Goal: Task Accomplishment & Management: Use online tool/utility

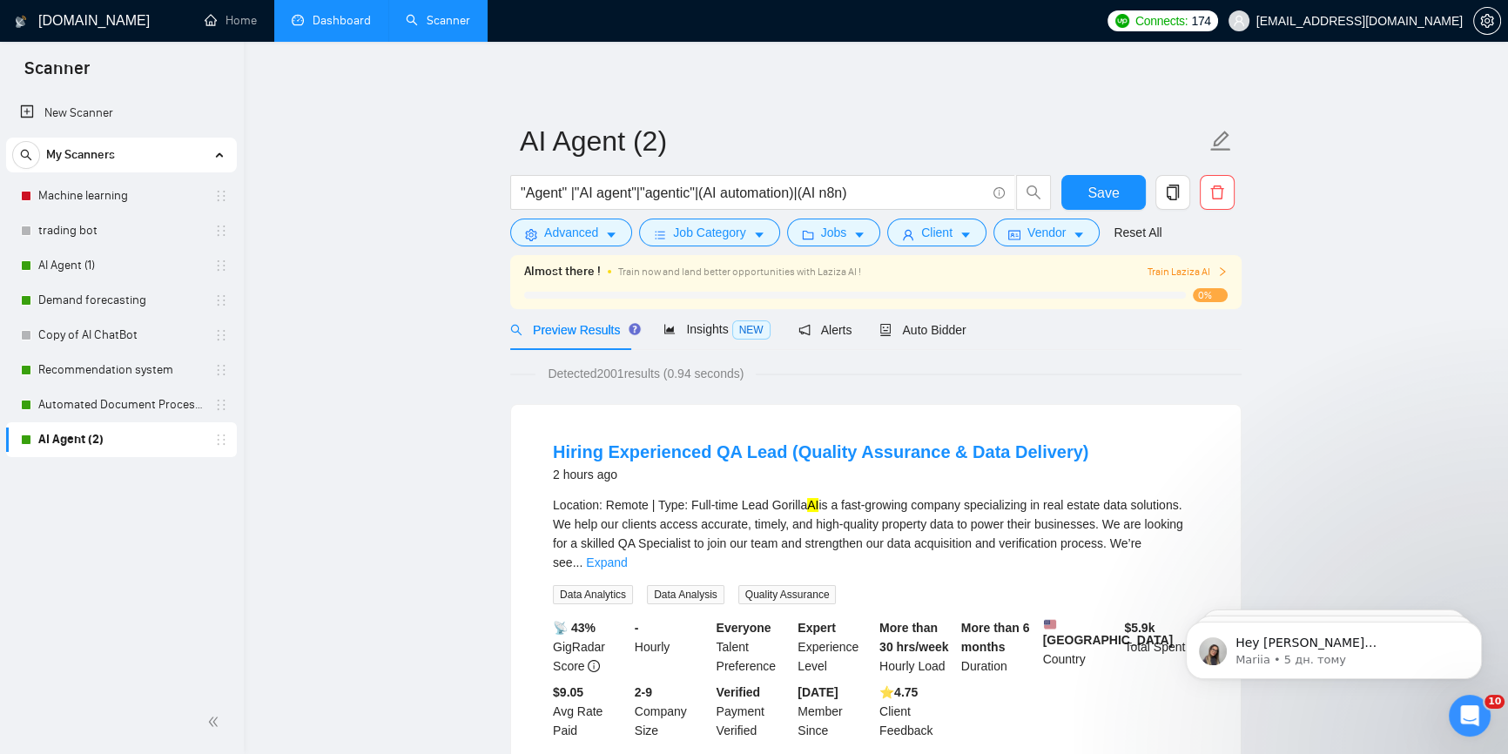
click at [318, 18] on link "Dashboard" at bounding box center [331, 20] width 79 height 15
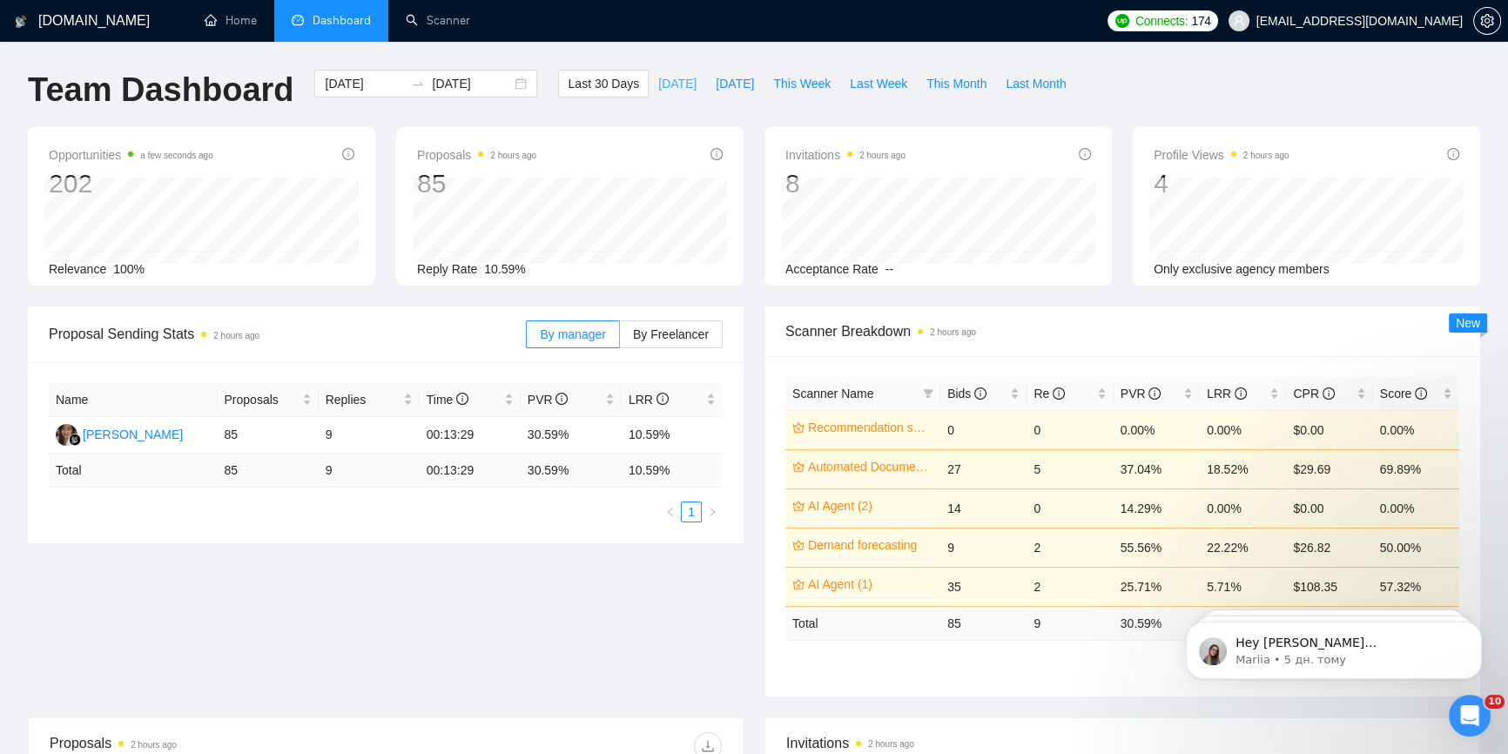
click at [658, 81] on span "[DATE]" at bounding box center [677, 83] width 38 height 19
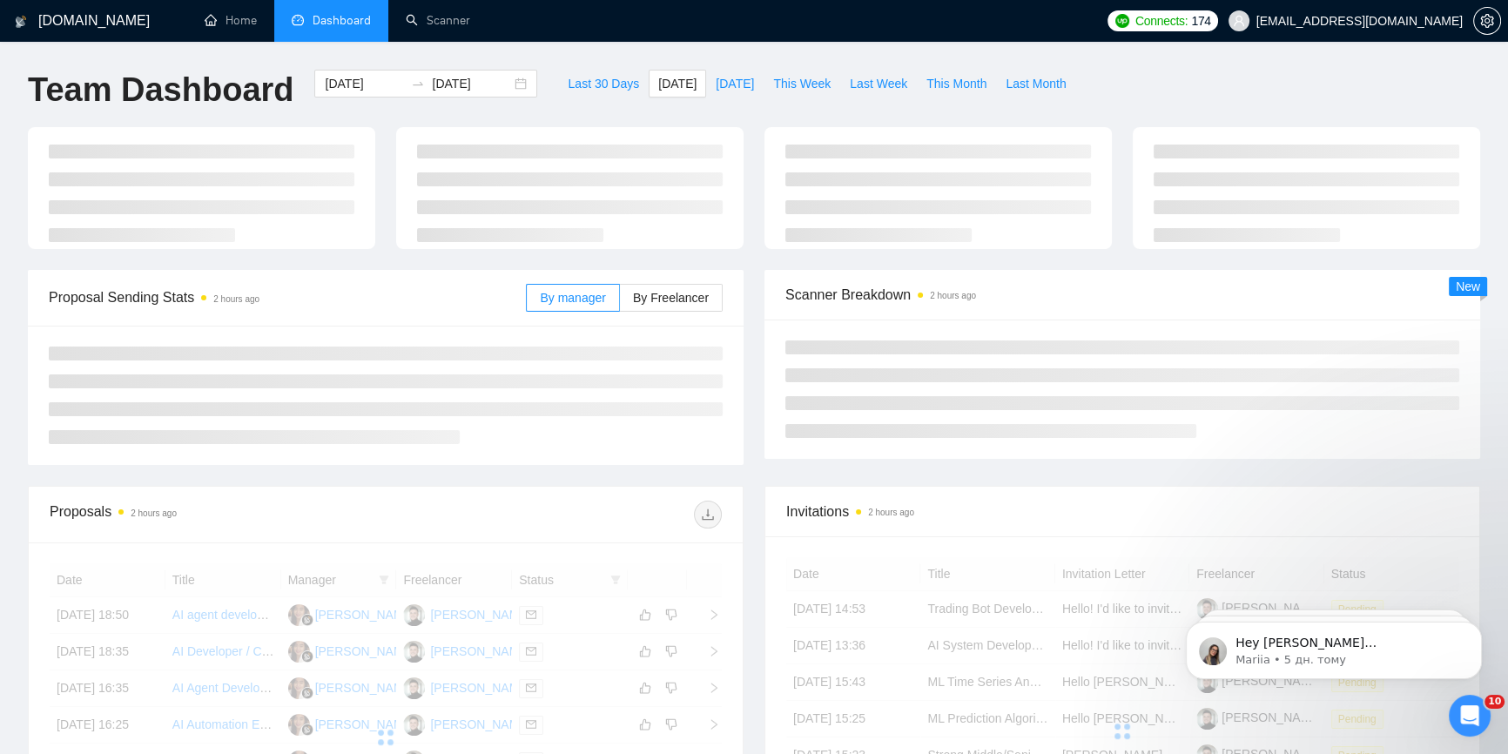
type input "[DATE]"
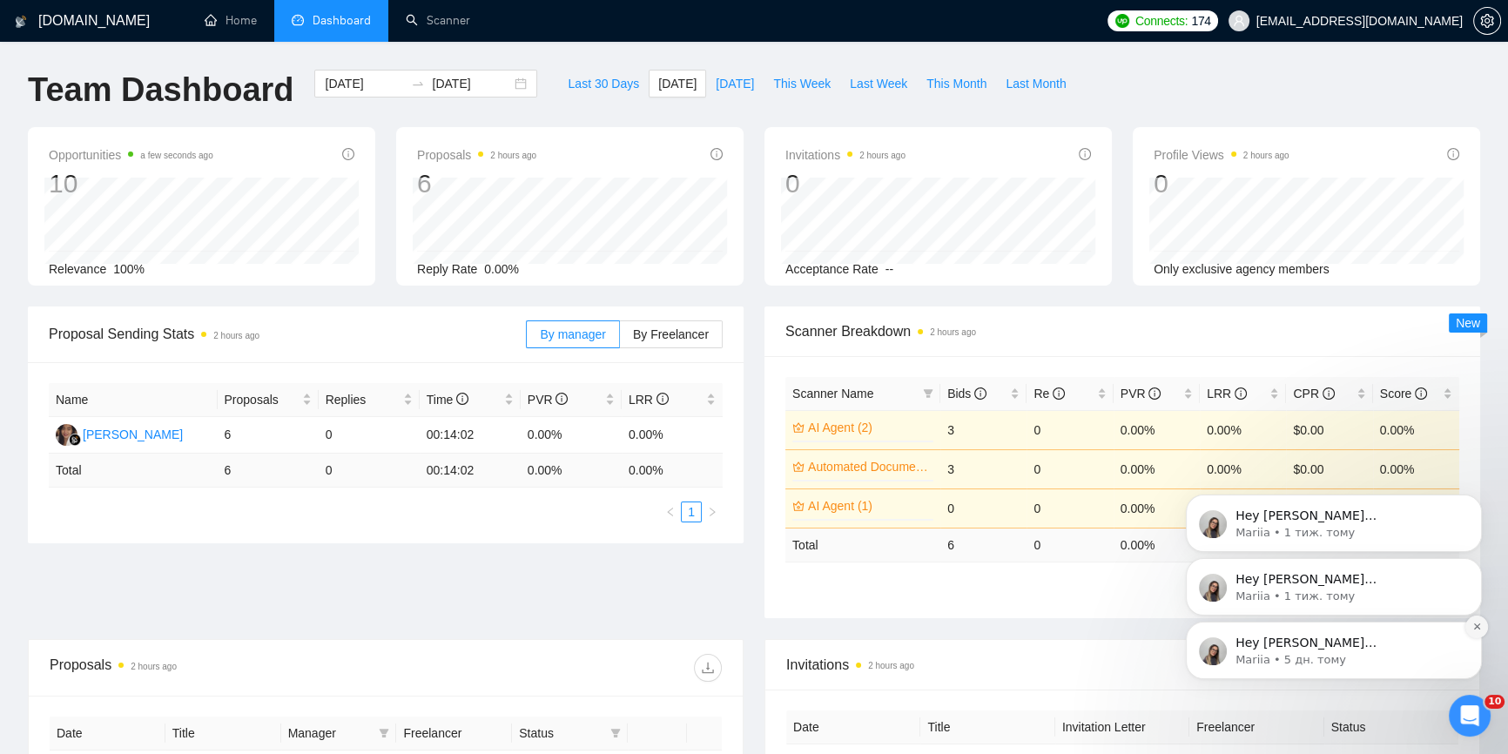
click at [1475, 624] on icon "Dismiss notification" at bounding box center [1476, 626] width 6 height 6
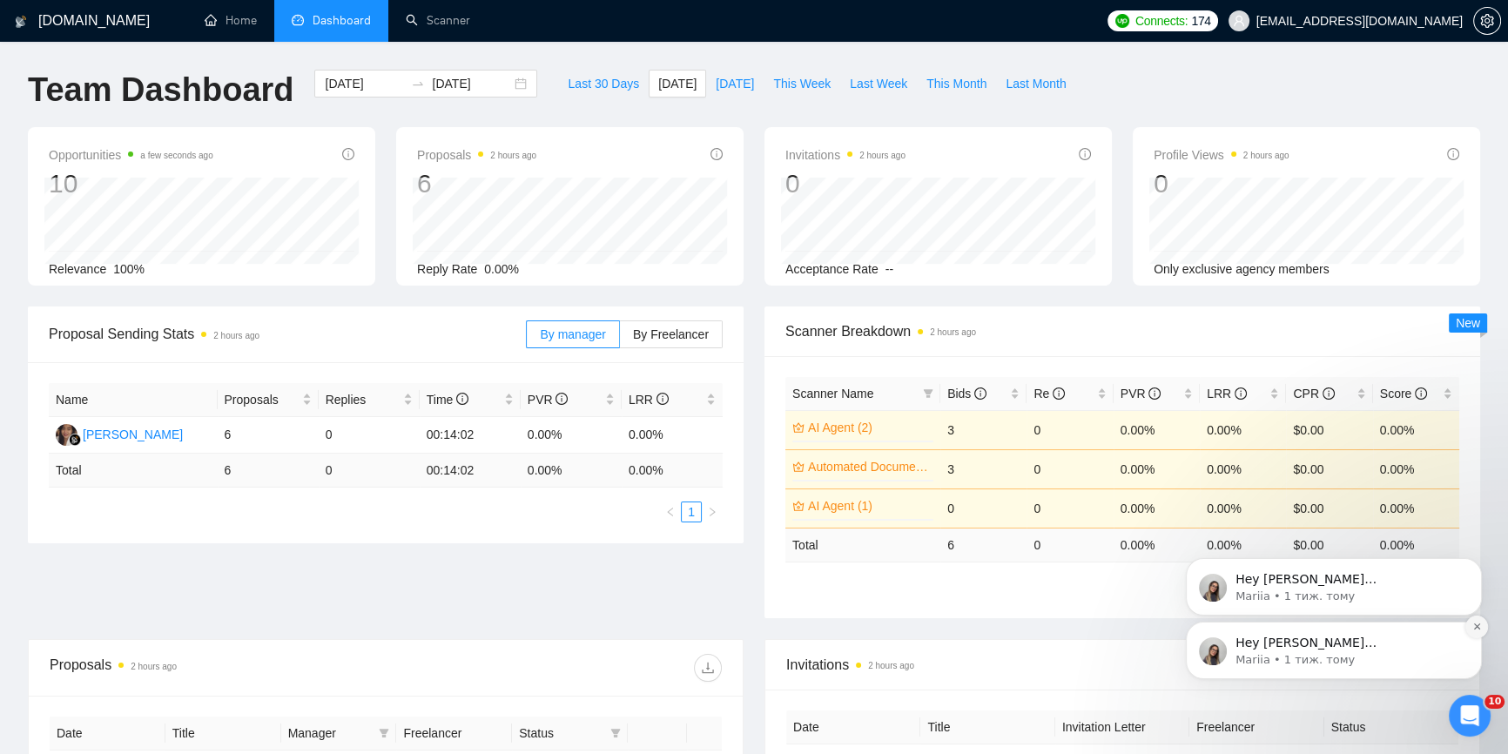
click at [1473, 630] on icon "Dismiss notification" at bounding box center [1477, 627] width 10 height 10
click at [1472, 623] on icon "Dismiss notification" at bounding box center [1477, 627] width 10 height 10
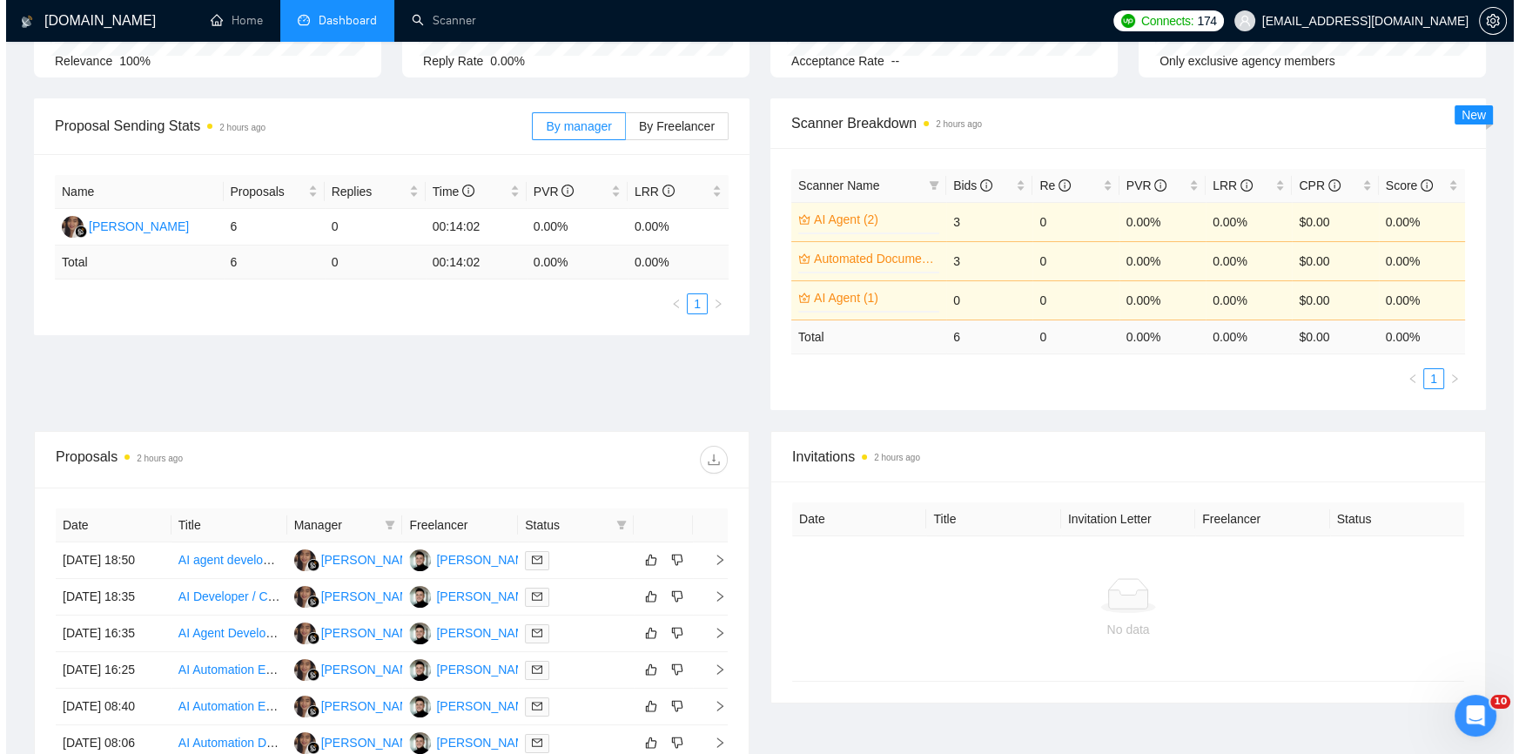
scroll to position [395, 0]
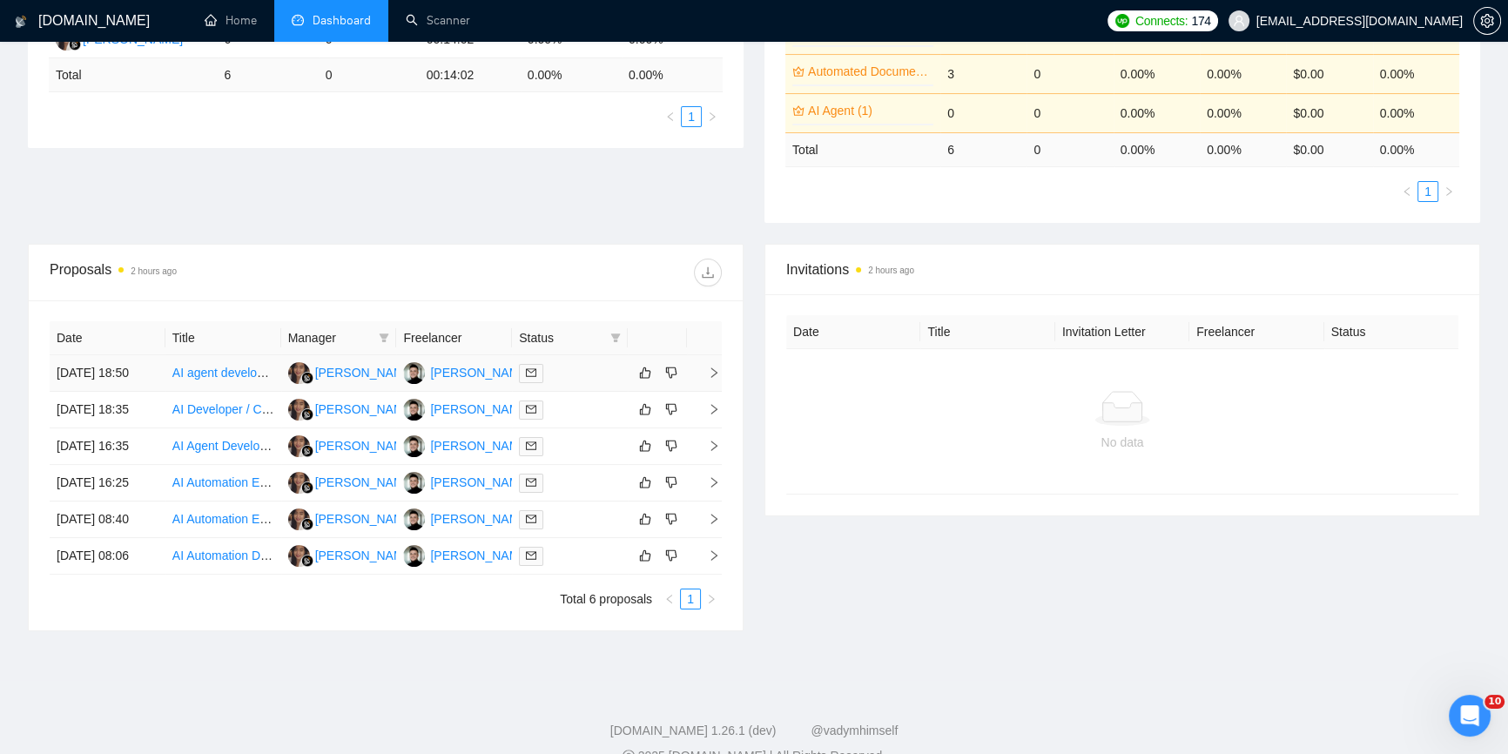
click at [719, 370] on icon "right" at bounding box center [714, 373] width 12 height 12
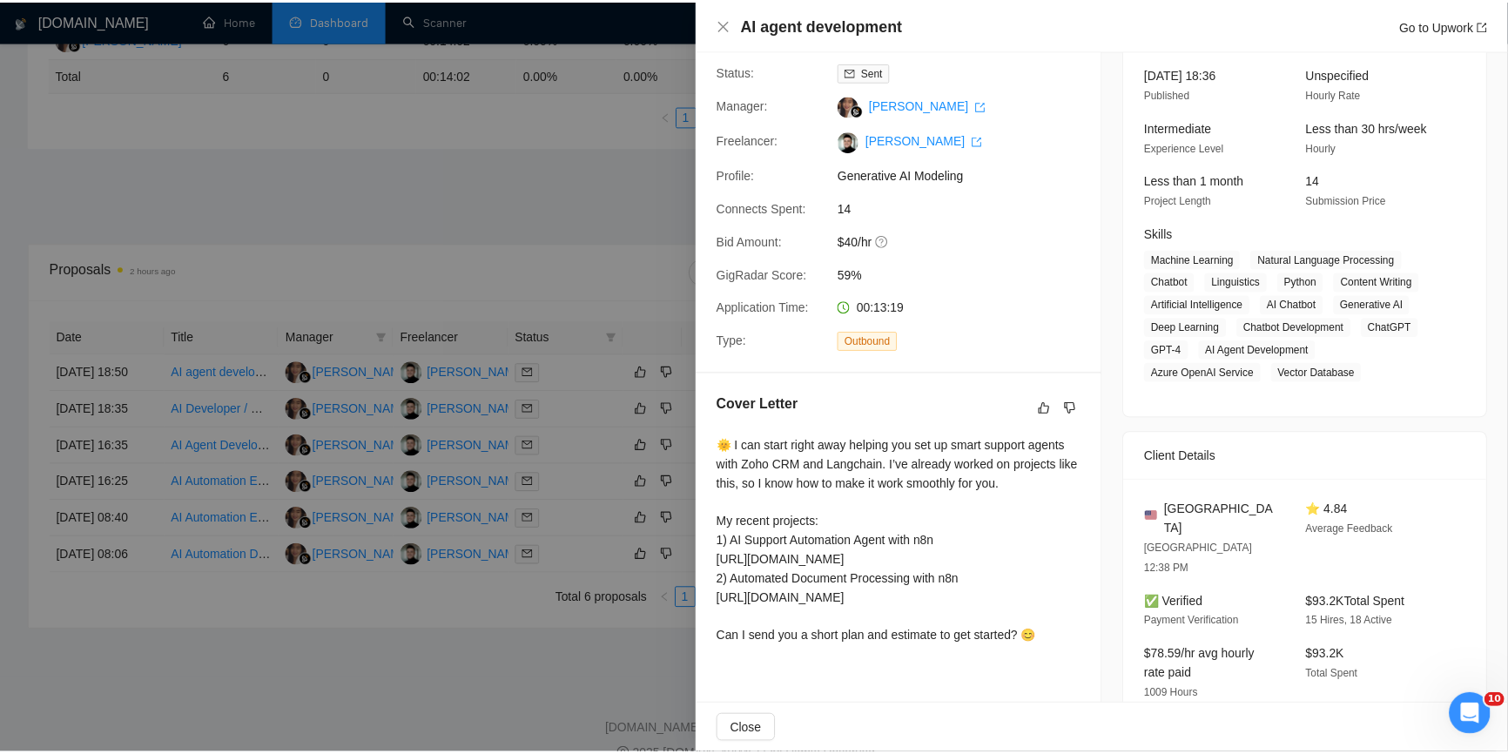
scroll to position [298, 0]
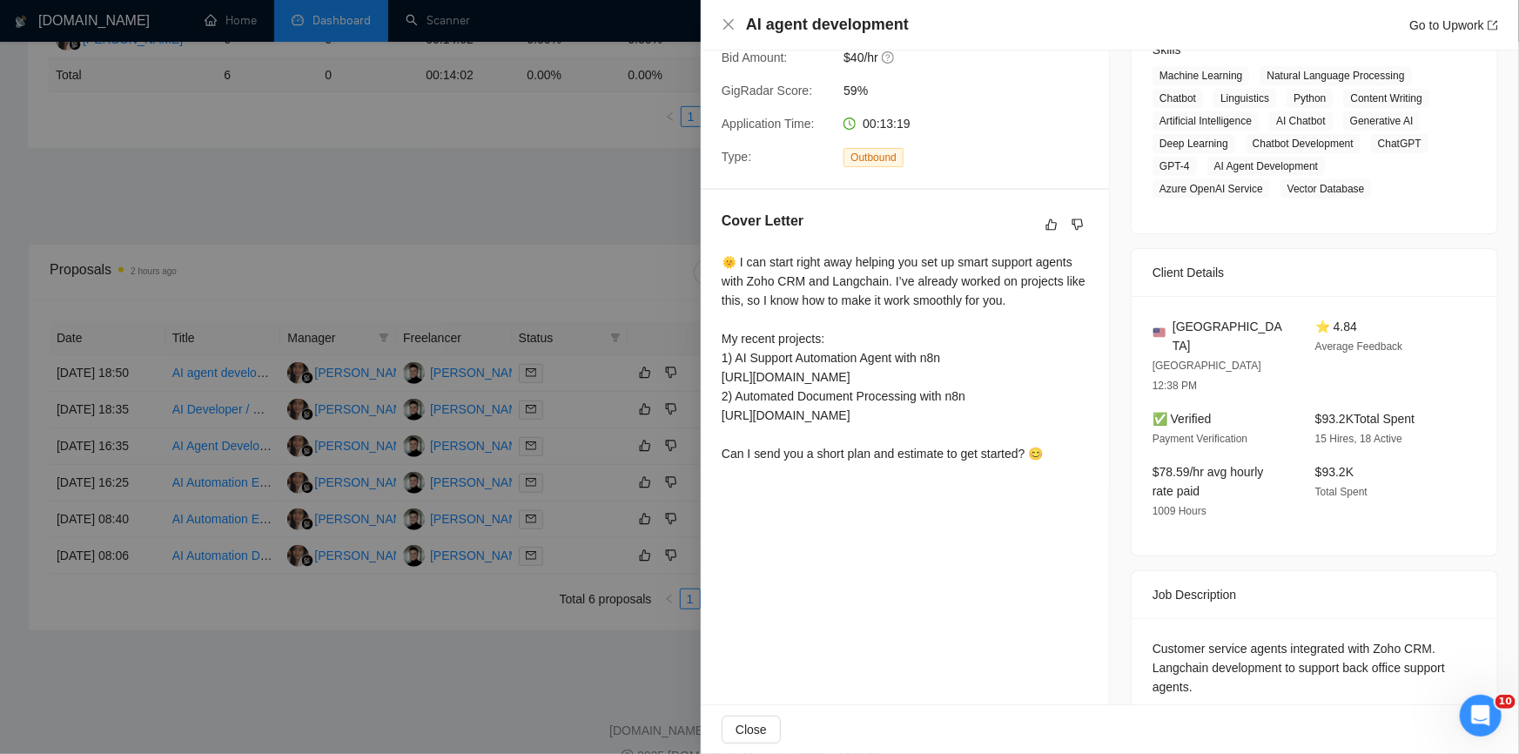
click at [557, 273] on div at bounding box center [759, 377] width 1519 height 754
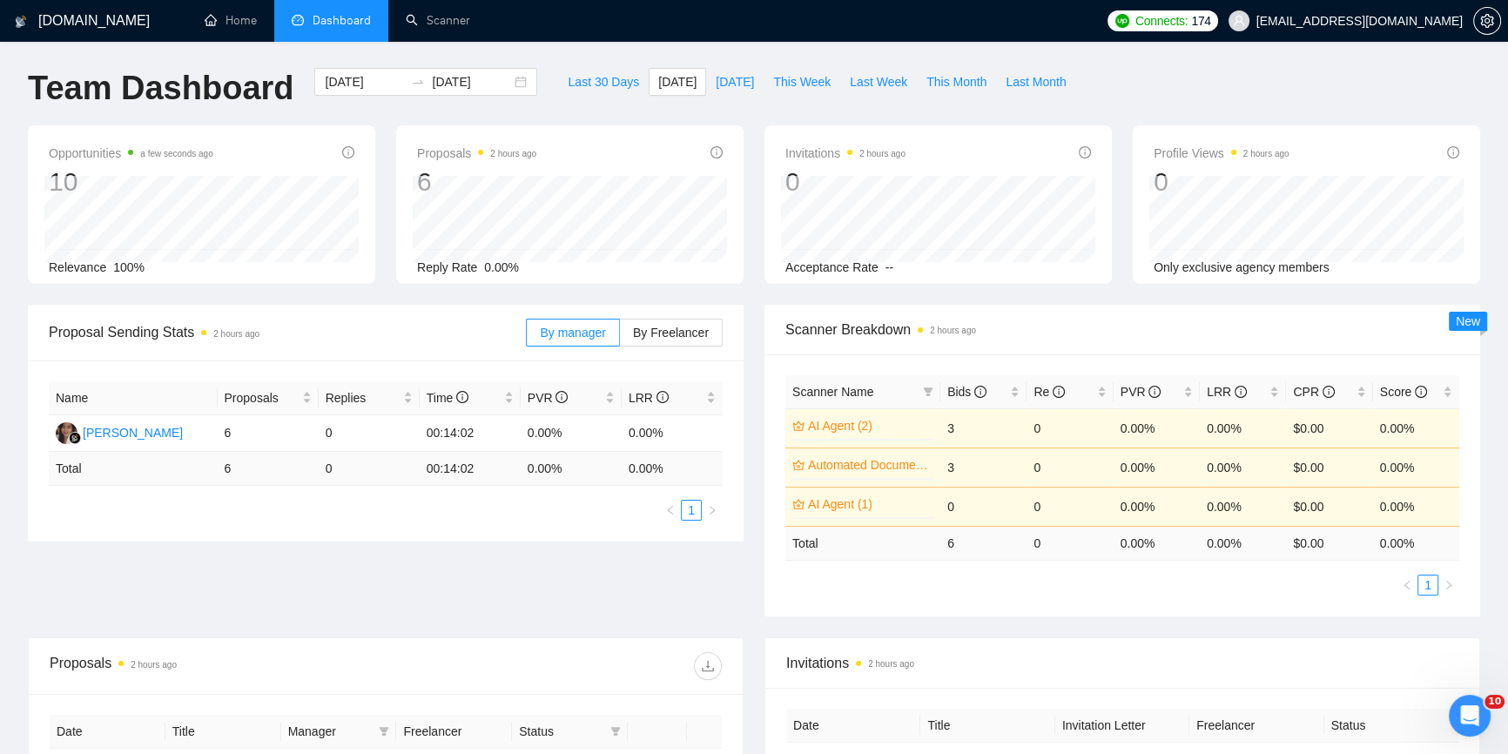
scroll to position [0, 0]
click at [488, 17] on ul "Home Dashboard Scanner" at bounding box center [640, 21] width 918 height 42
click at [470, 15] on link "Scanner" at bounding box center [438, 20] width 64 height 15
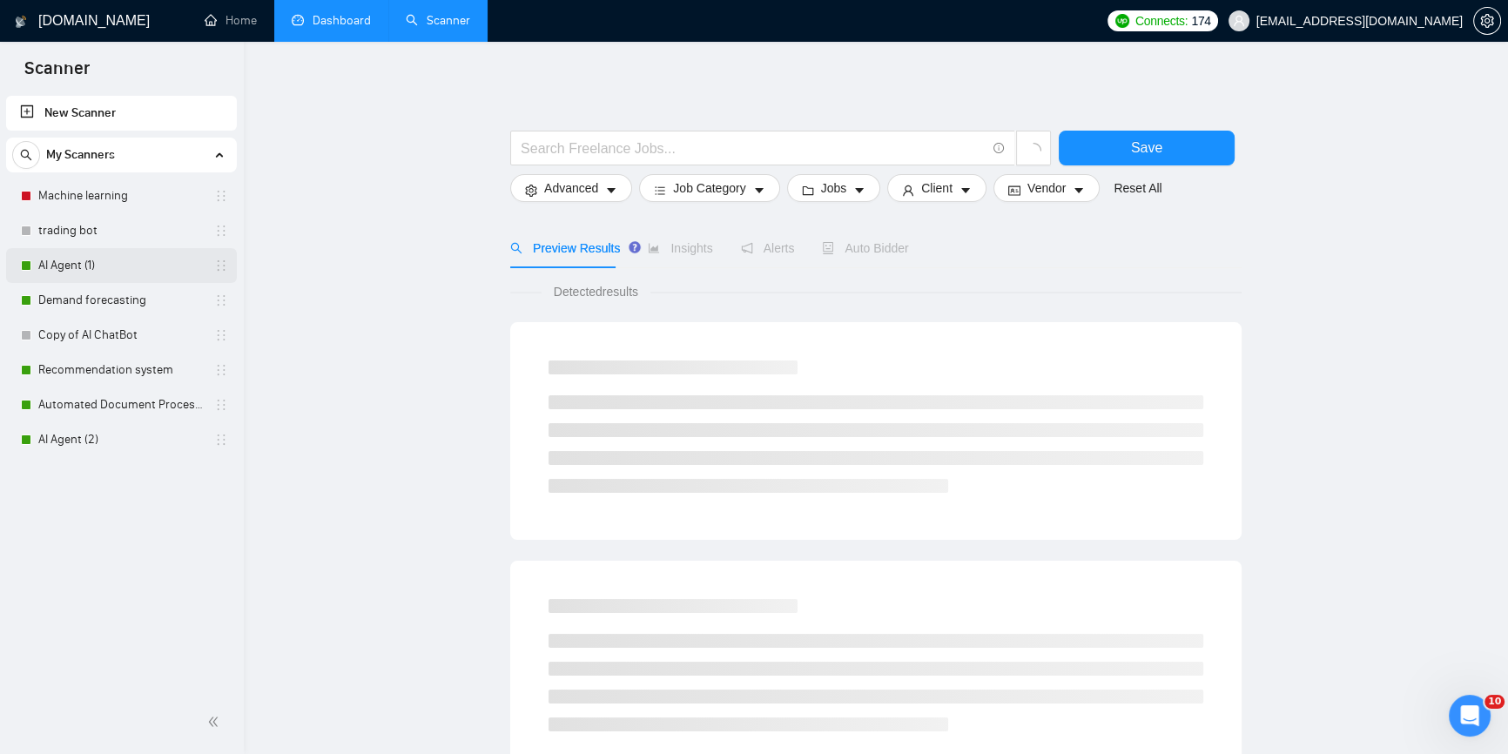
click at [90, 256] on link "AI Agent (1)" at bounding box center [120, 265] width 165 height 35
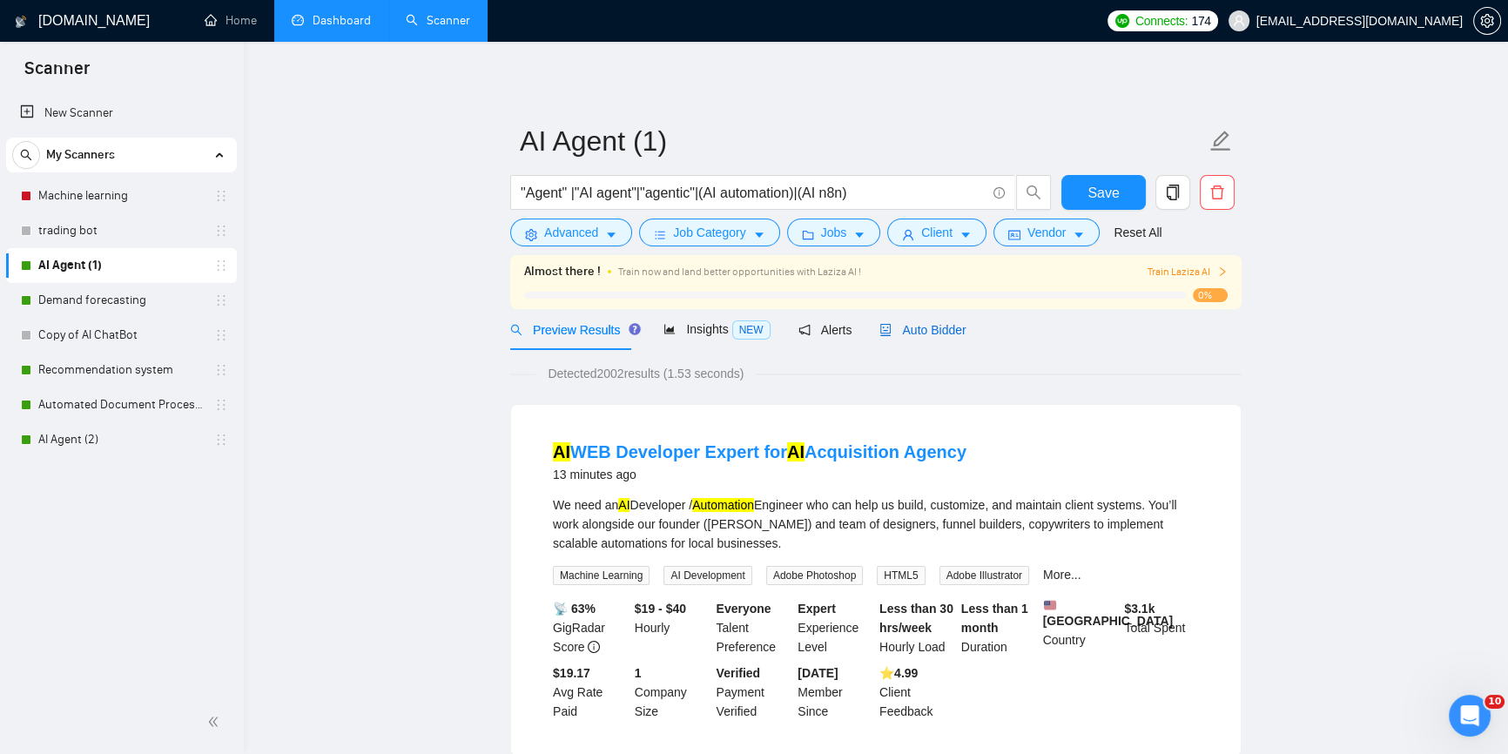
click at [924, 334] on span "Auto Bidder" at bounding box center [922, 330] width 86 height 14
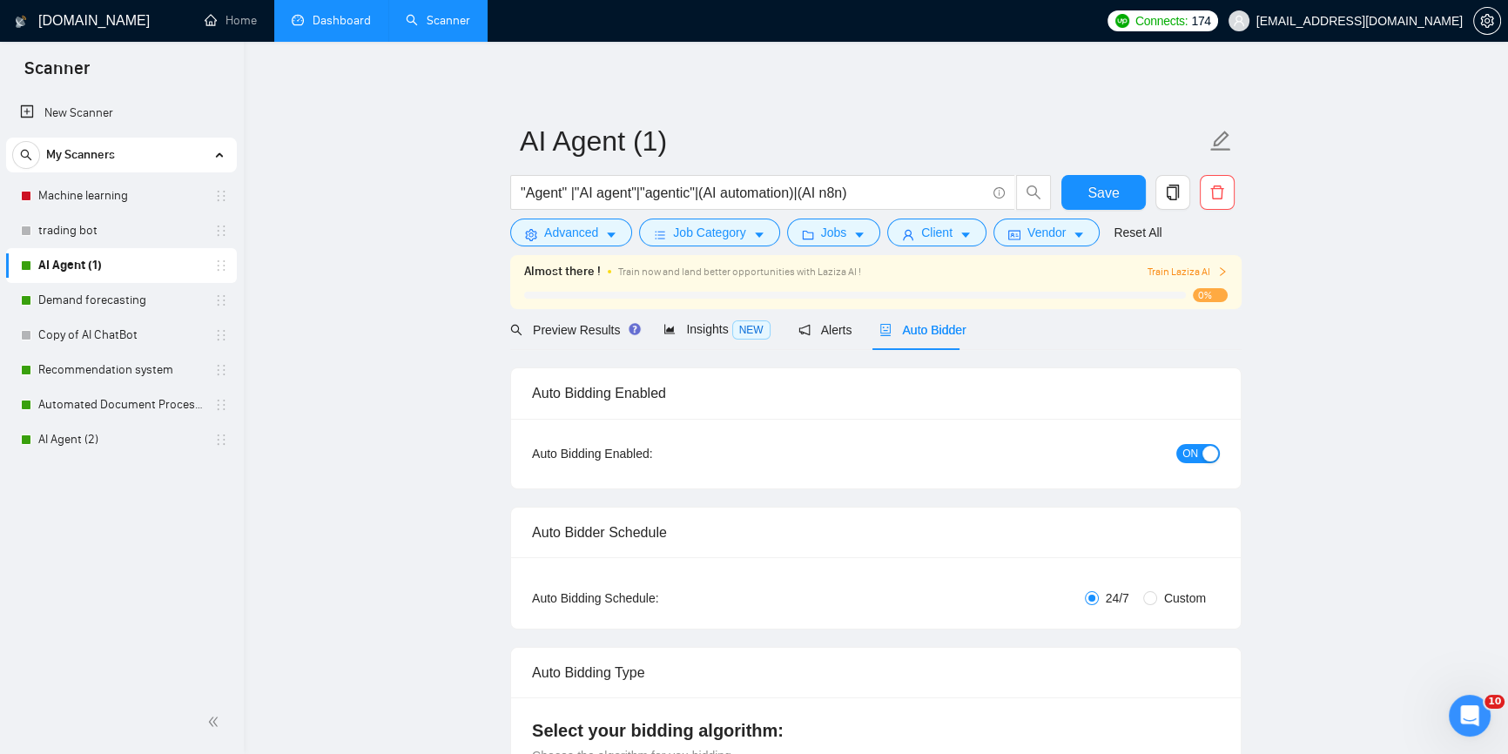
radio input "false"
radio input "true"
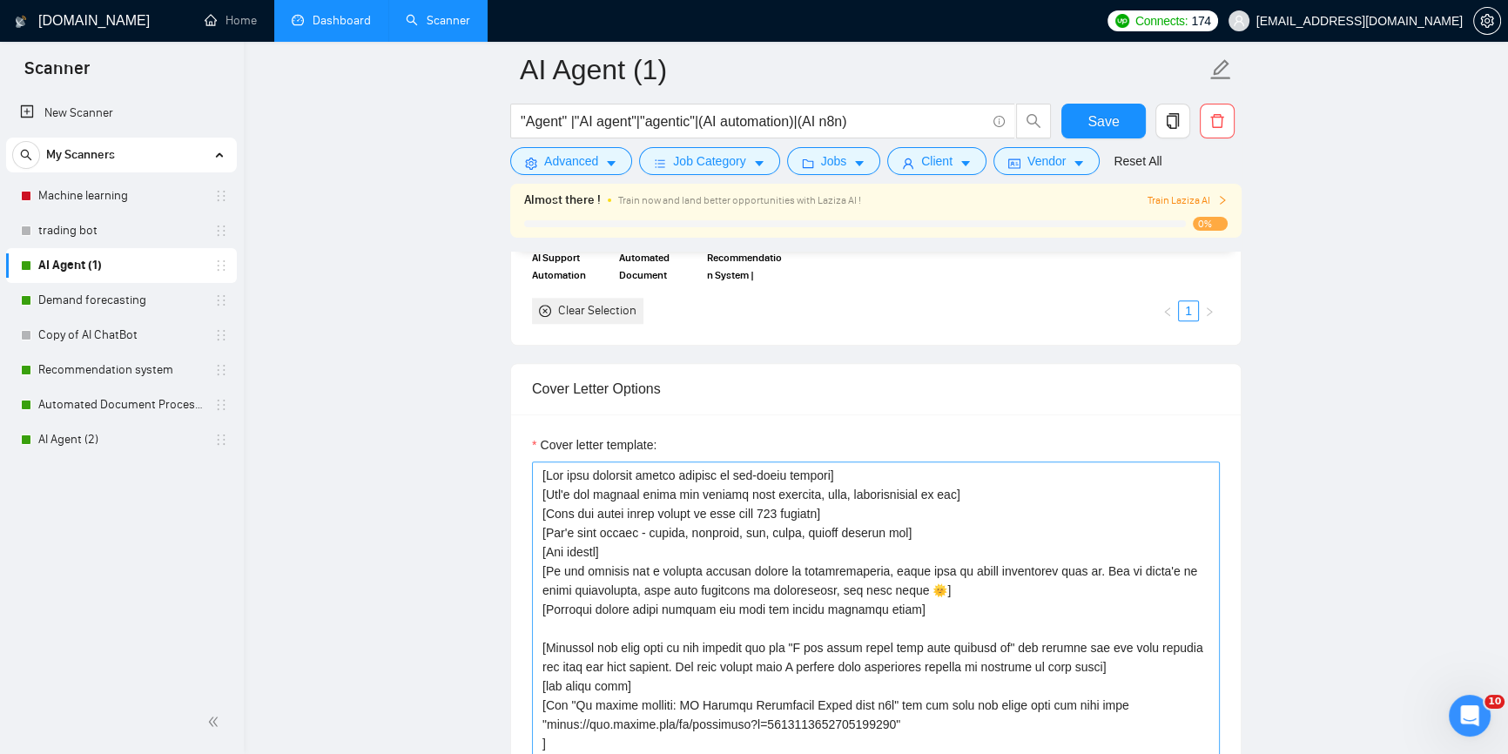
scroll to position [2136, 0]
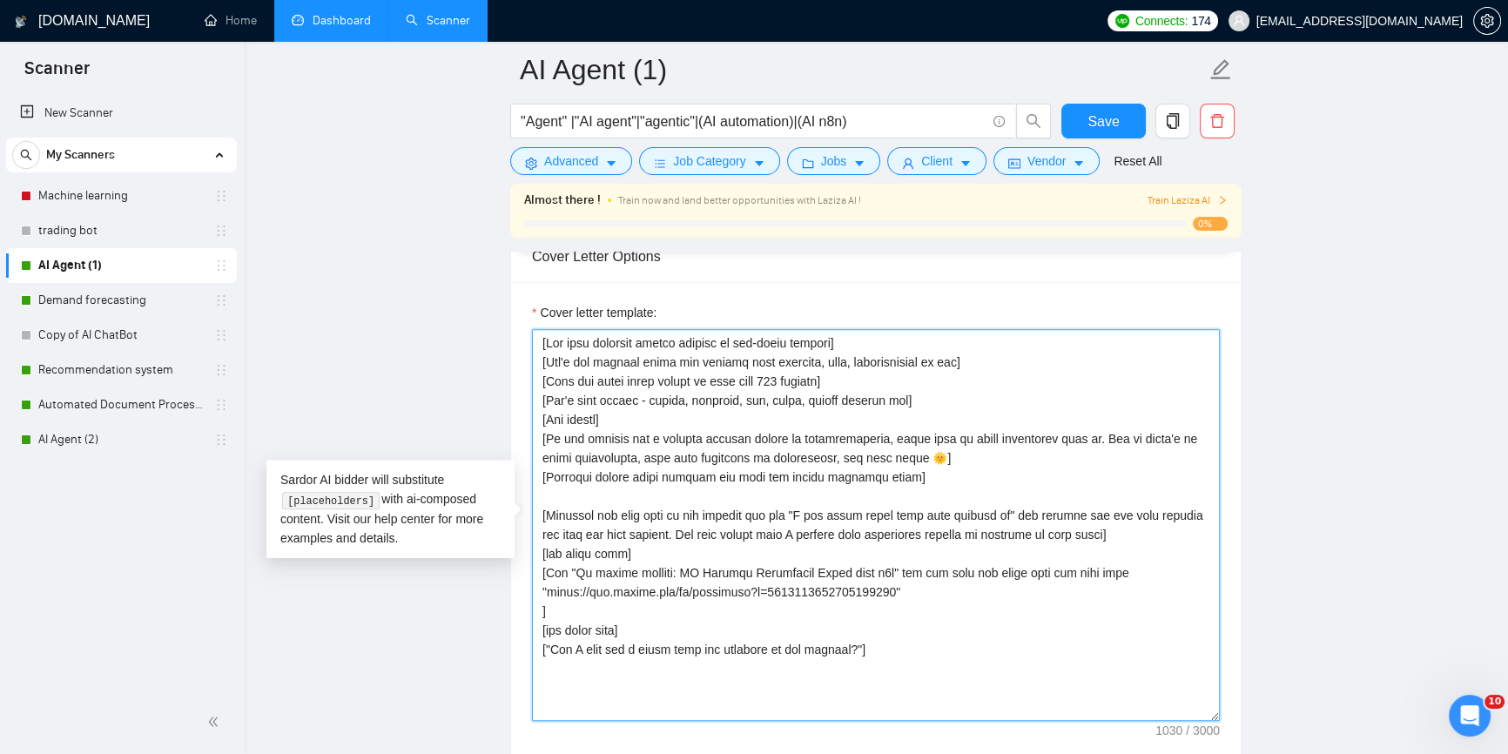
click at [870, 453] on textarea "Cover letter template:" at bounding box center [876, 525] width 688 height 392
paste textarea
type textarea "[Lor ipsu dolorsit ametco adipisc el sed-doeiu tempori] [Utl'e dol magnaal enim…"
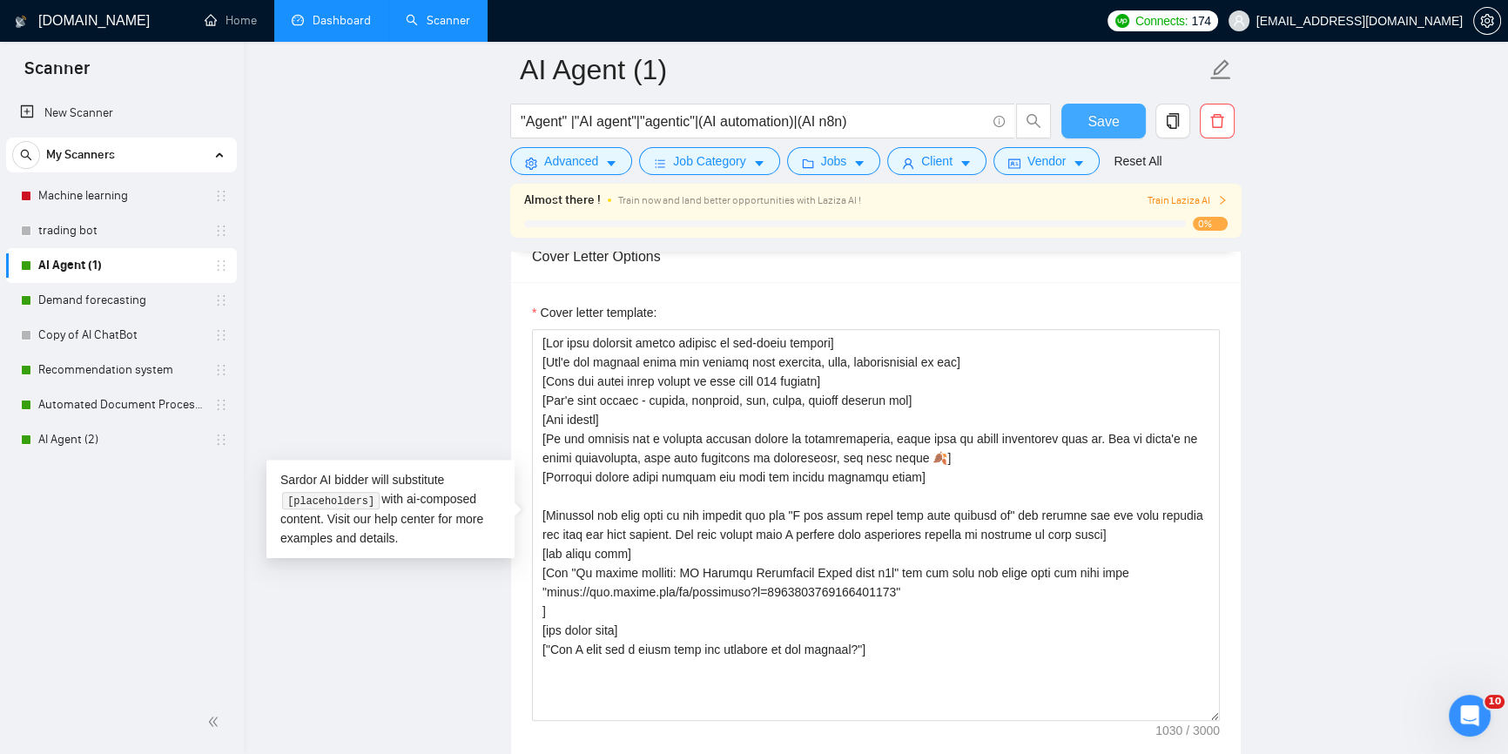
click at [1100, 117] on span "Save" at bounding box center [1102, 122] width 31 height 22
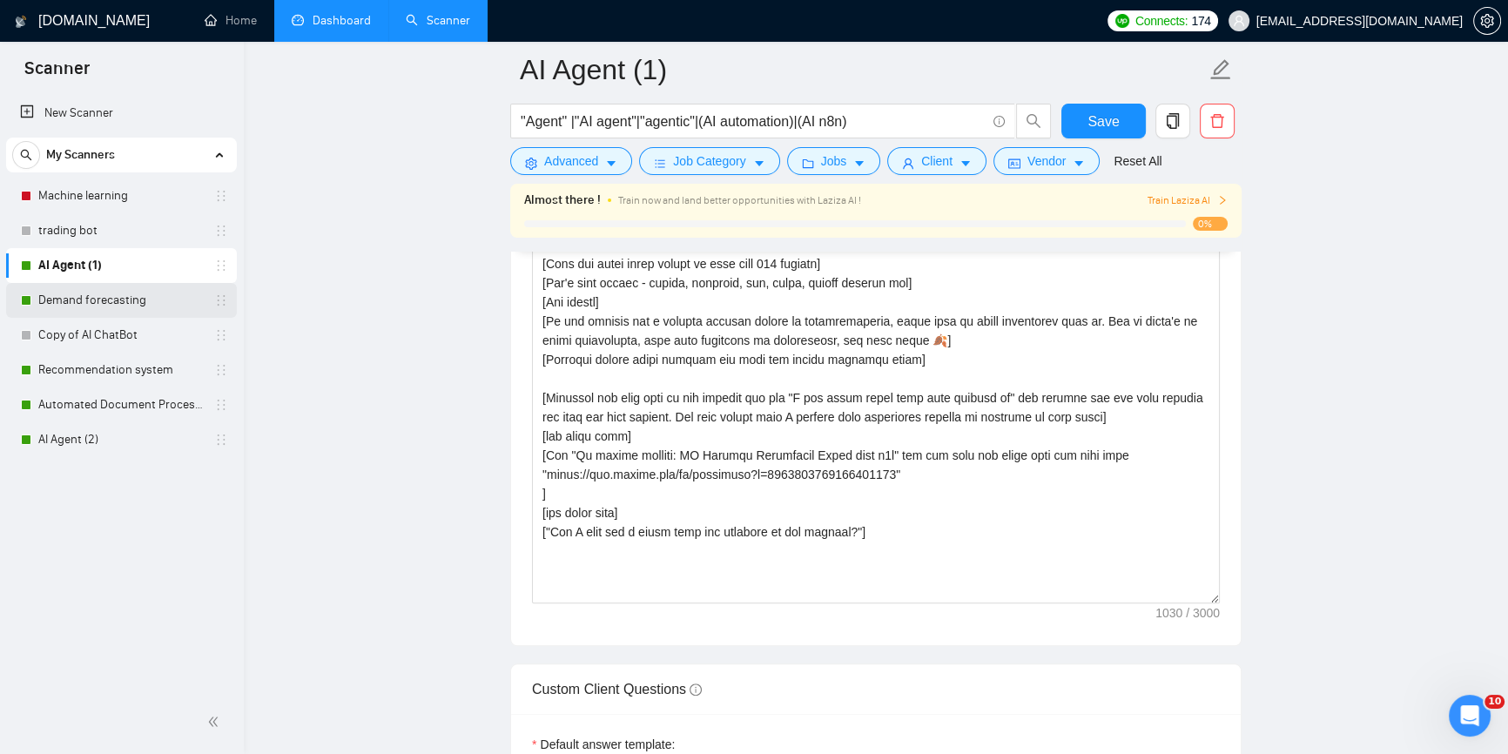
click at [63, 297] on link "Demand forecasting" at bounding box center [120, 300] width 165 height 35
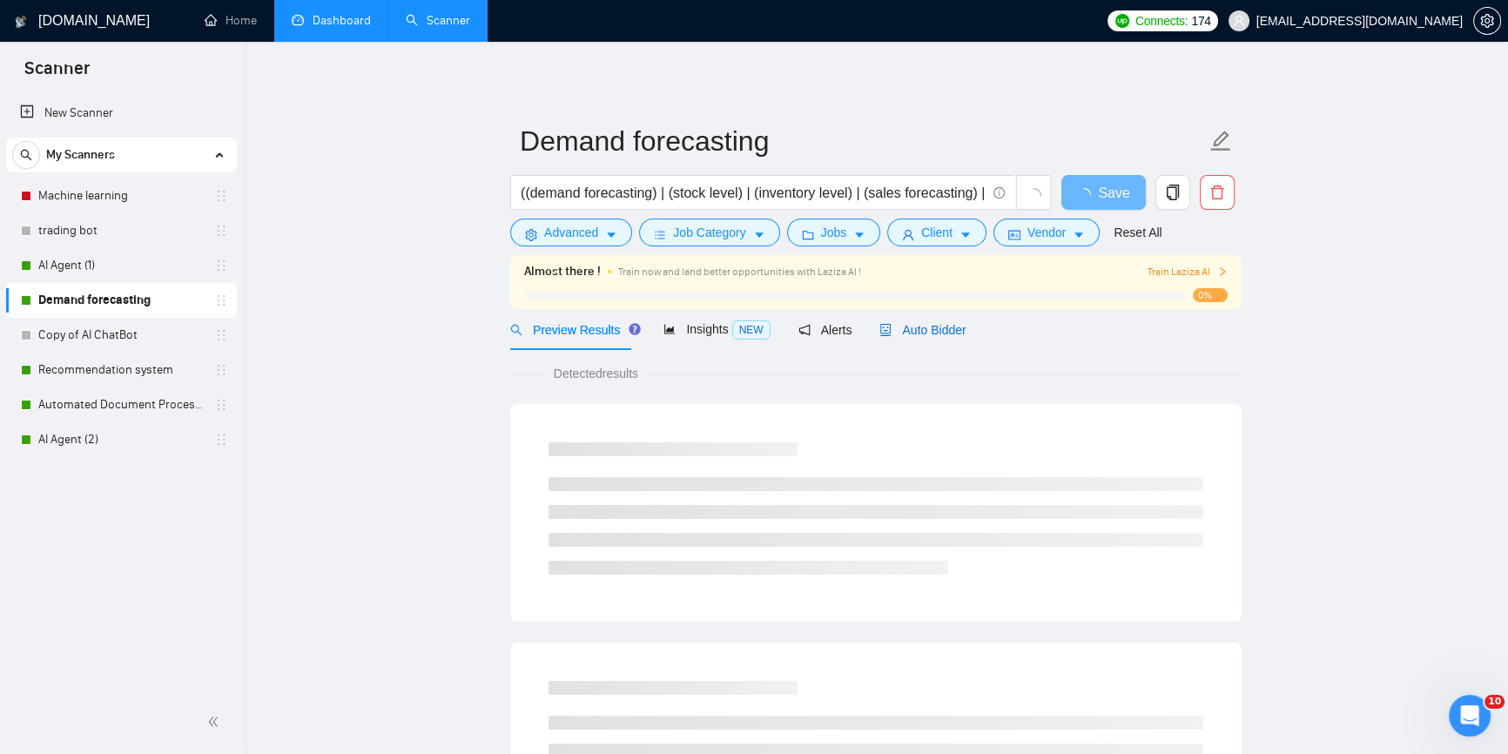
click at [920, 326] on span "Auto Bidder" at bounding box center [922, 330] width 86 height 14
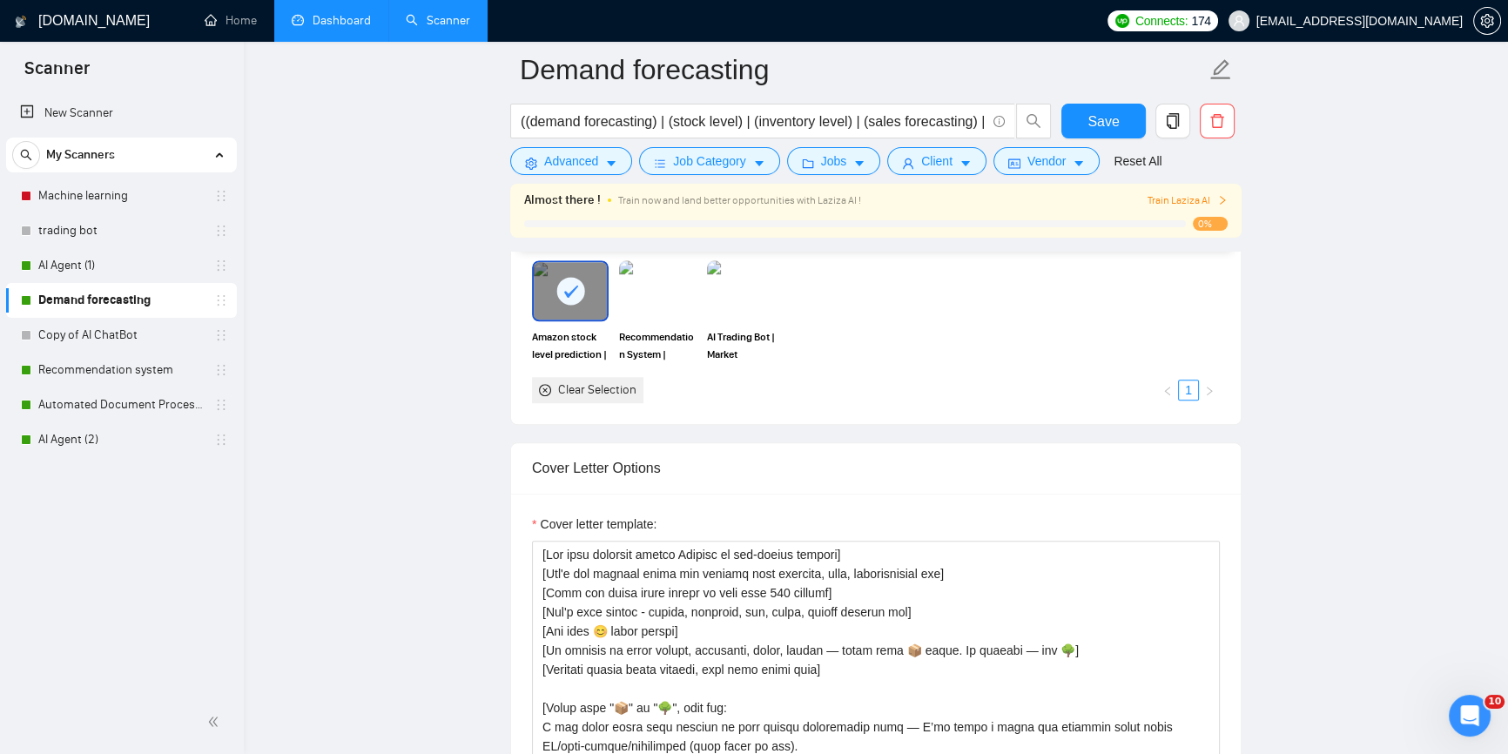
scroll to position [1899, 0]
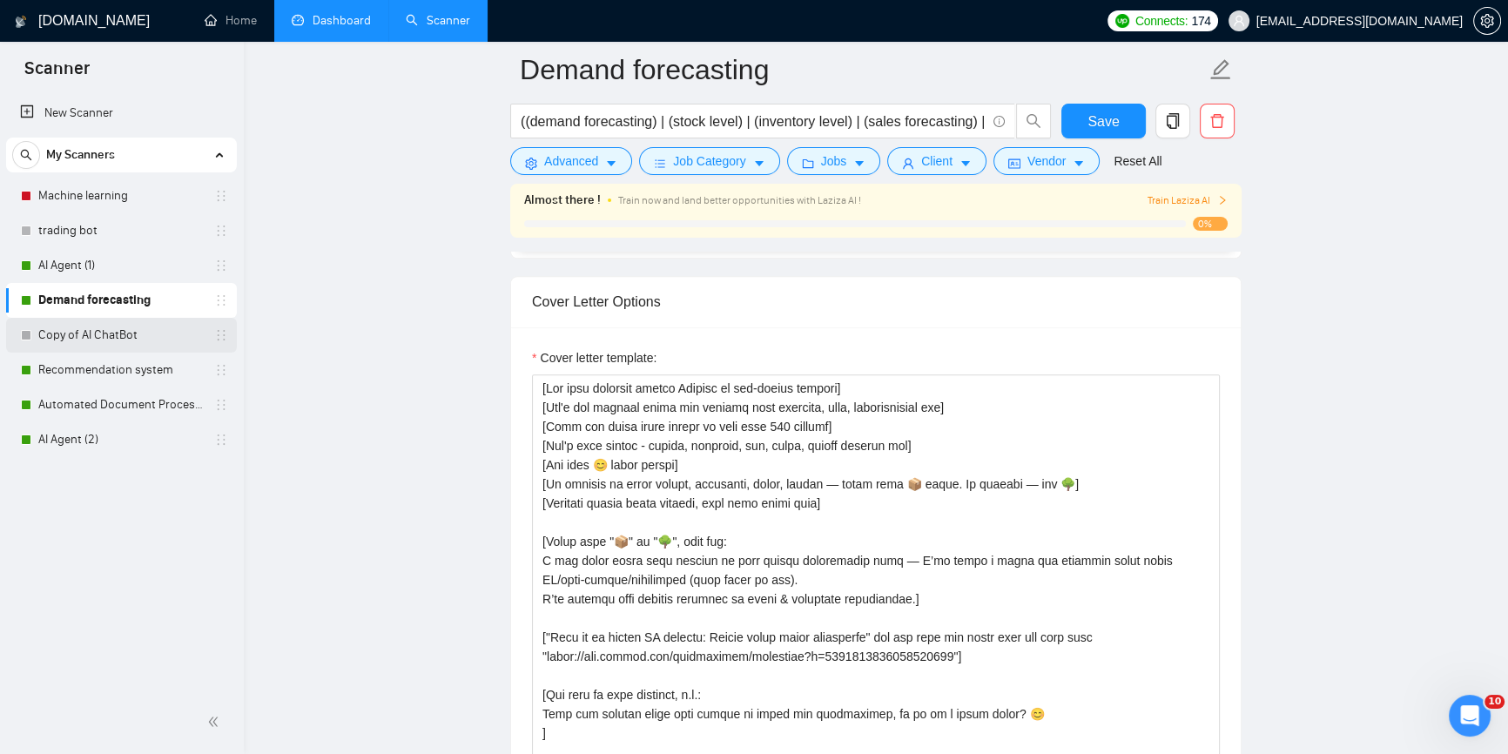
click at [76, 342] on link "Copy of AI ChatBot" at bounding box center [120, 335] width 165 height 35
click at [79, 358] on link "Recommendation system" at bounding box center [120, 370] width 165 height 35
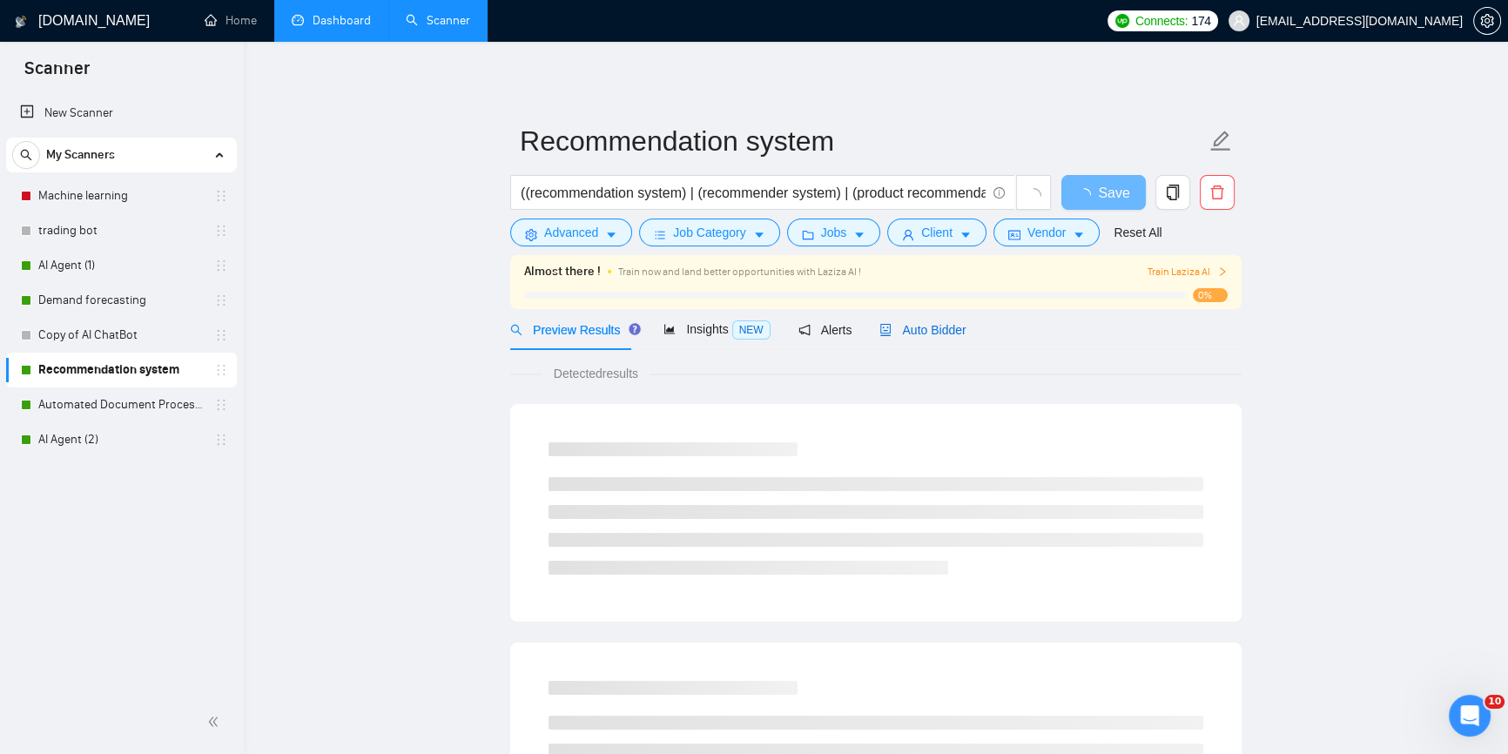
click at [922, 331] on span "Auto Bidder" at bounding box center [922, 330] width 86 height 14
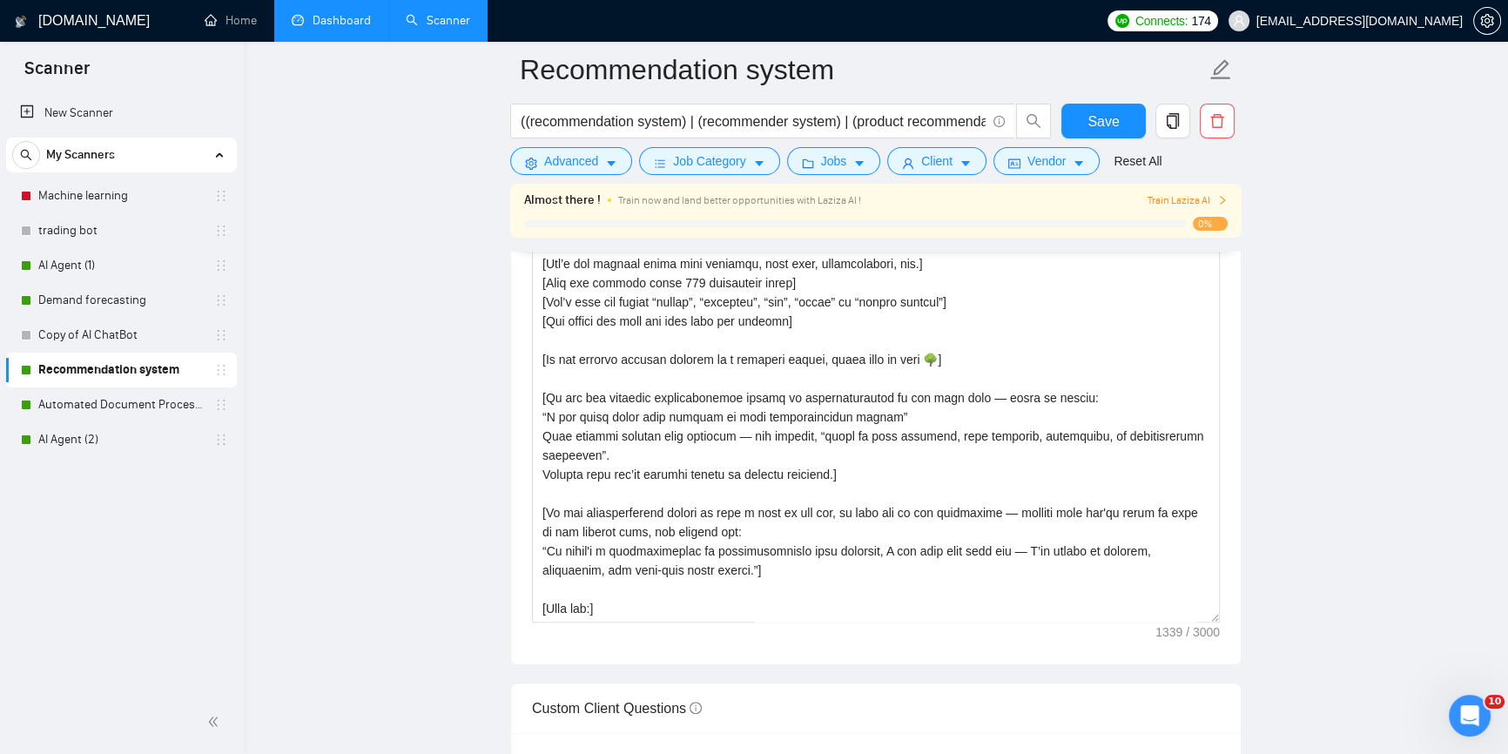
scroll to position [2057, 0]
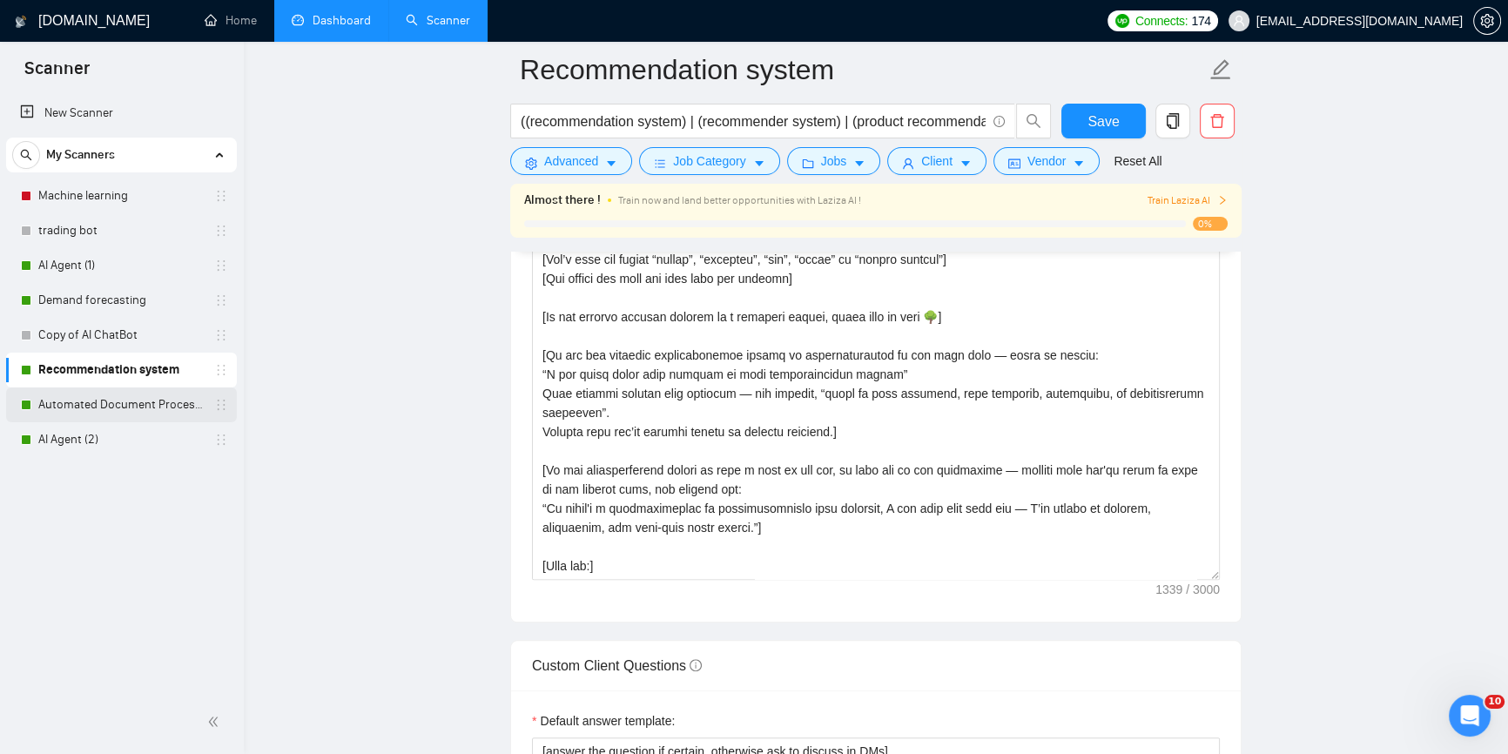
click at [73, 387] on link "Automated Document Processing" at bounding box center [120, 404] width 165 height 35
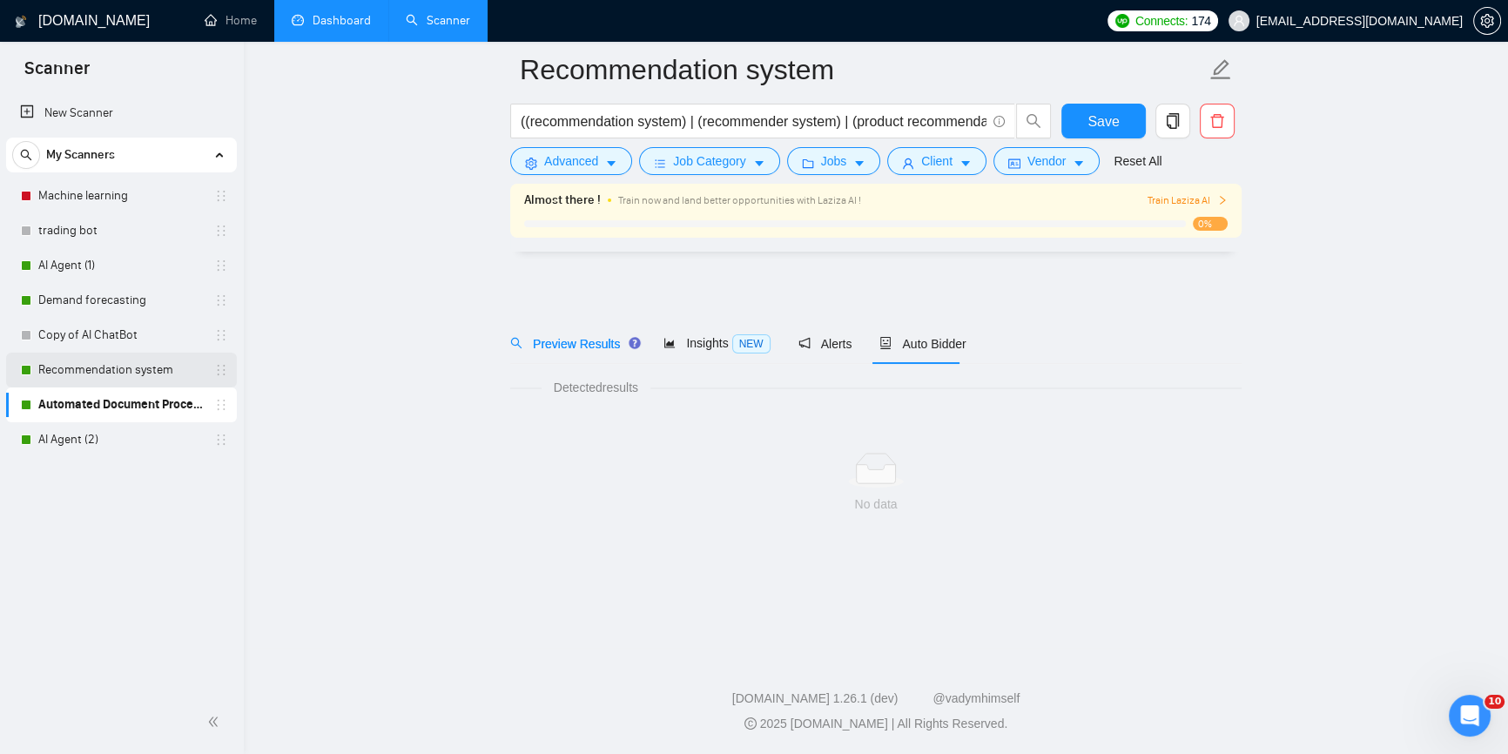
click at [141, 360] on link "Recommendation system" at bounding box center [120, 370] width 165 height 35
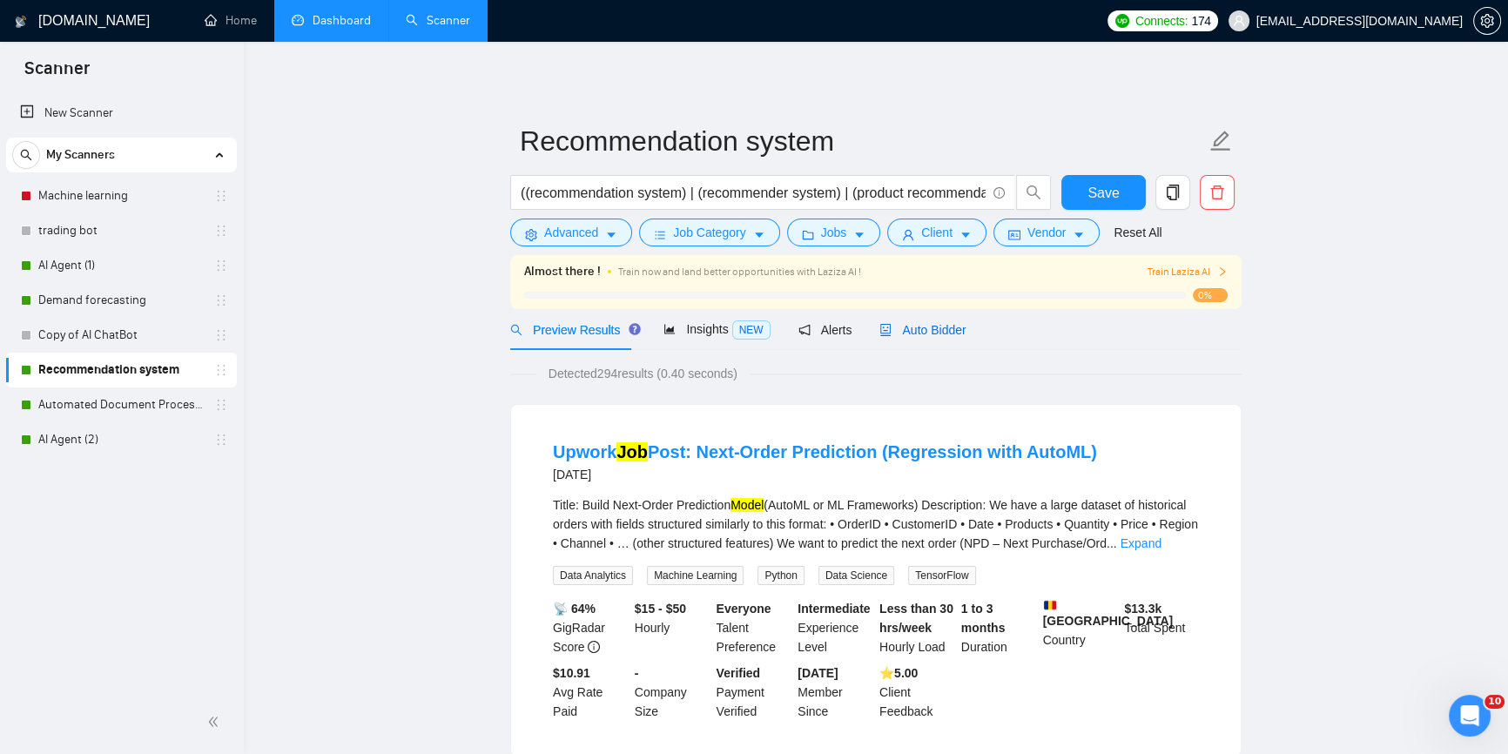
click at [935, 335] on span "Auto Bidder" at bounding box center [922, 330] width 86 height 14
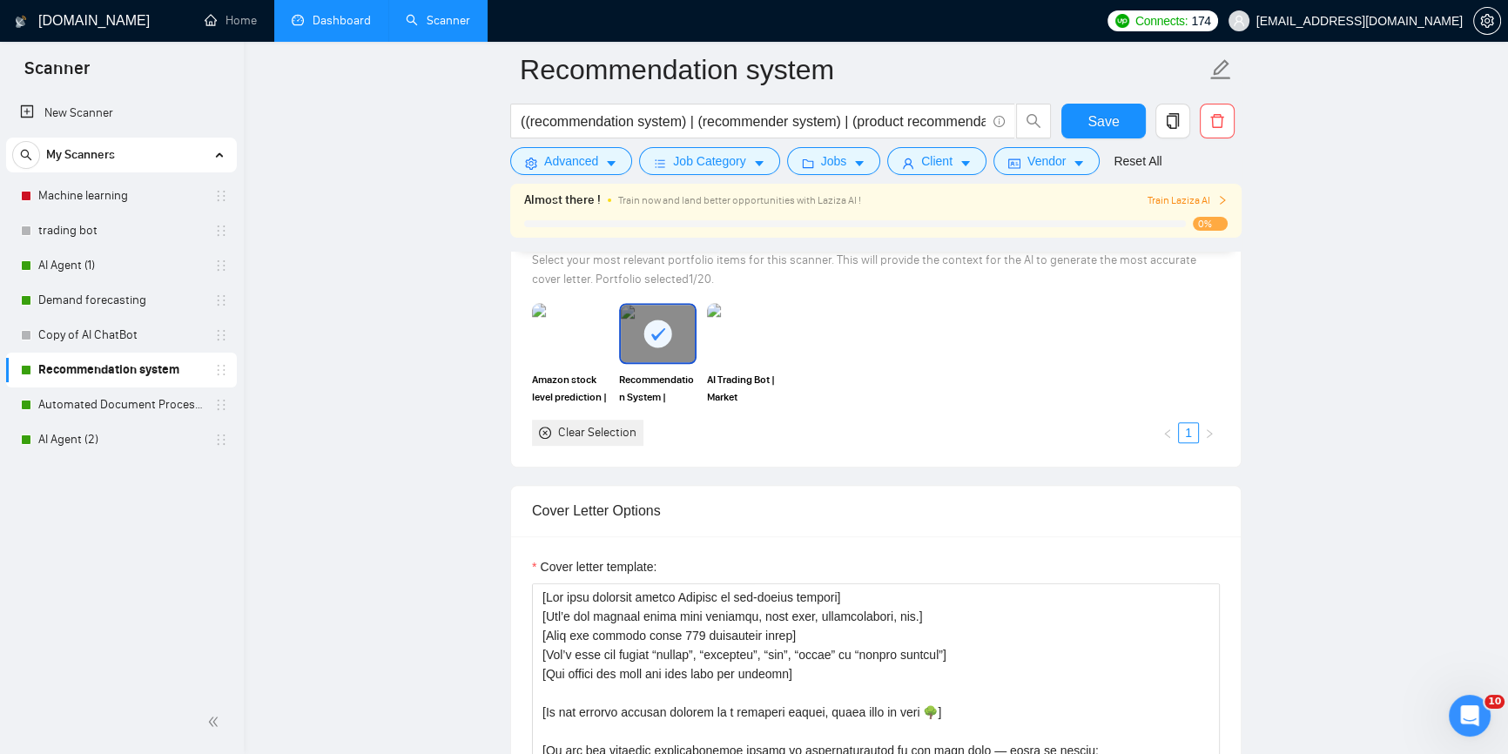
scroll to position [1978, 0]
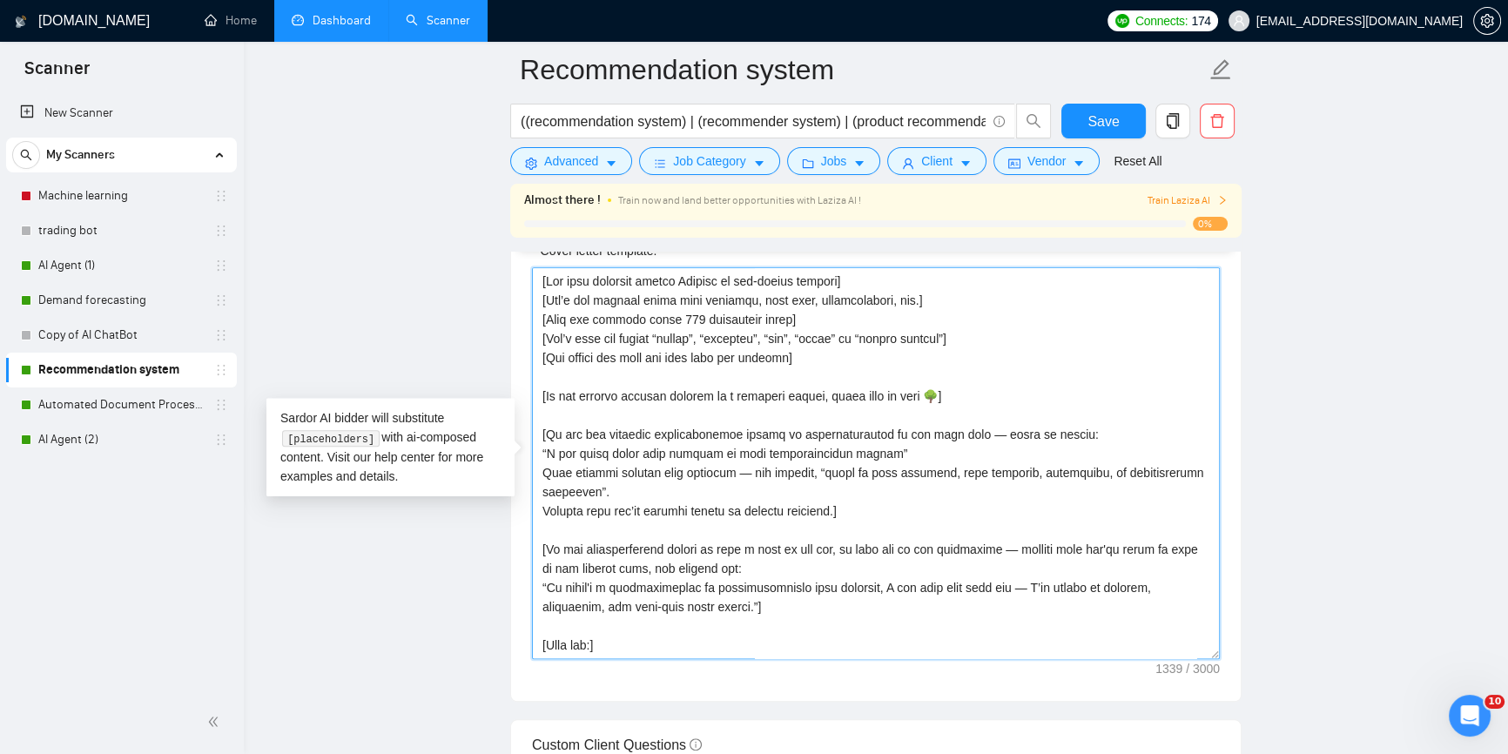
click at [925, 395] on textarea "Cover letter template:" at bounding box center [876, 463] width 688 height 392
paste textarea
type textarea "[Lor ipsu dolorsit ametco Adipisc el sed-doeius tempori] [Utl’e dol magnaal eni…"
drag, startPoint x: 1110, startPoint y: 120, endPoint x: 695, endPoint y: 284, distance: 446.4
click at [1110, 119] on span "Save" at bounding box center [1102, 122] width 31 height 22
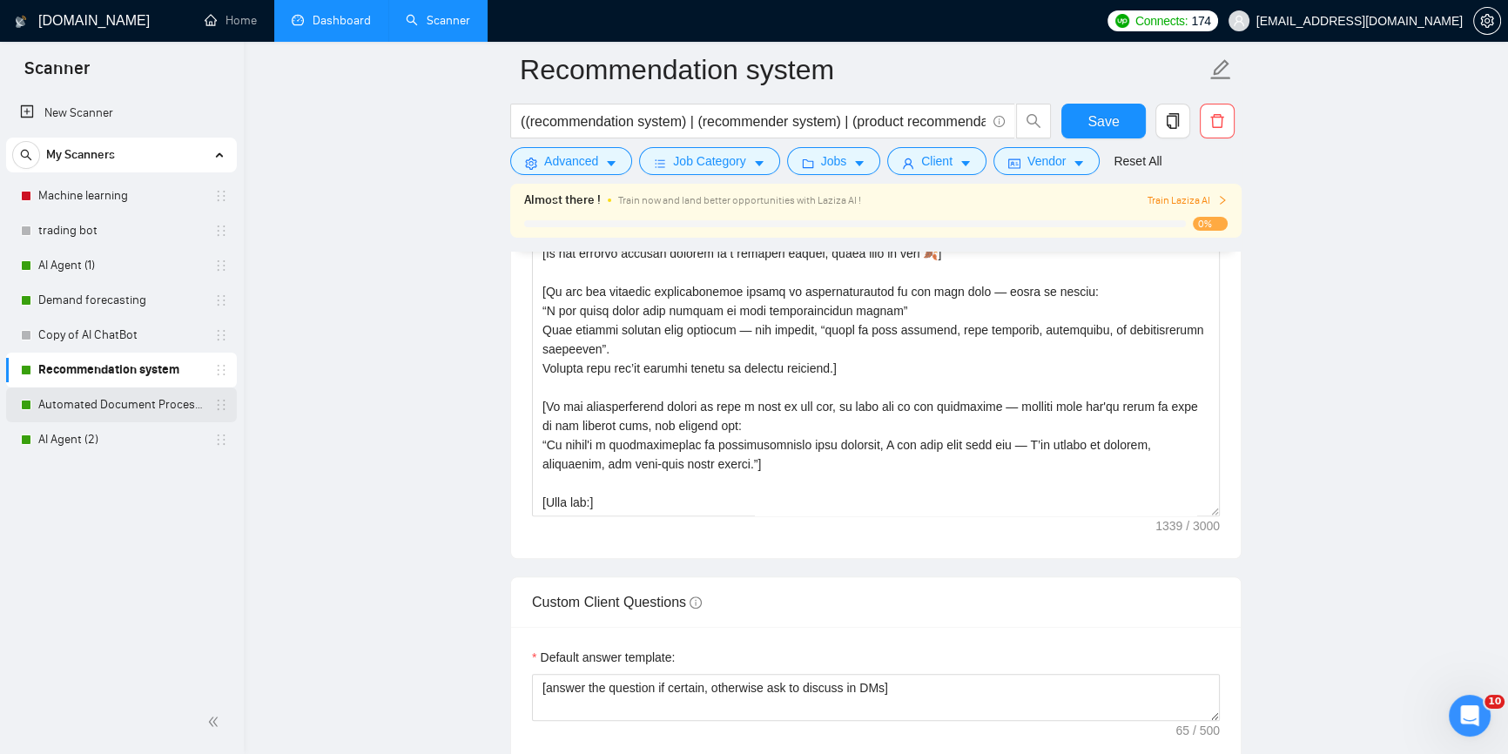
click at [121, 400] on link "Automated Document Processing" at bounding box center [120, 404] width 165 height 35
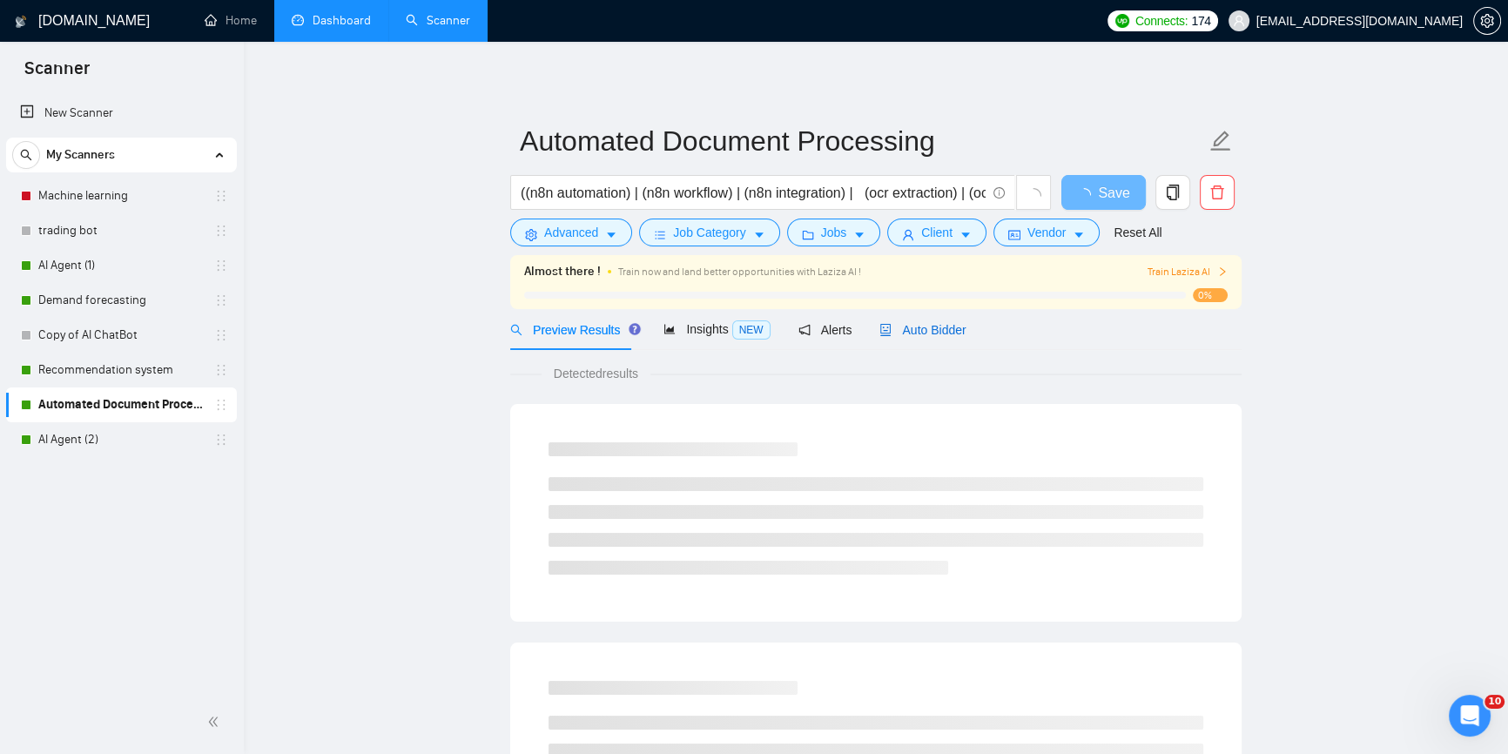
click at [888, 334] on span "Auto Bidder" at bounding box center [922, 330] width 86 height 14
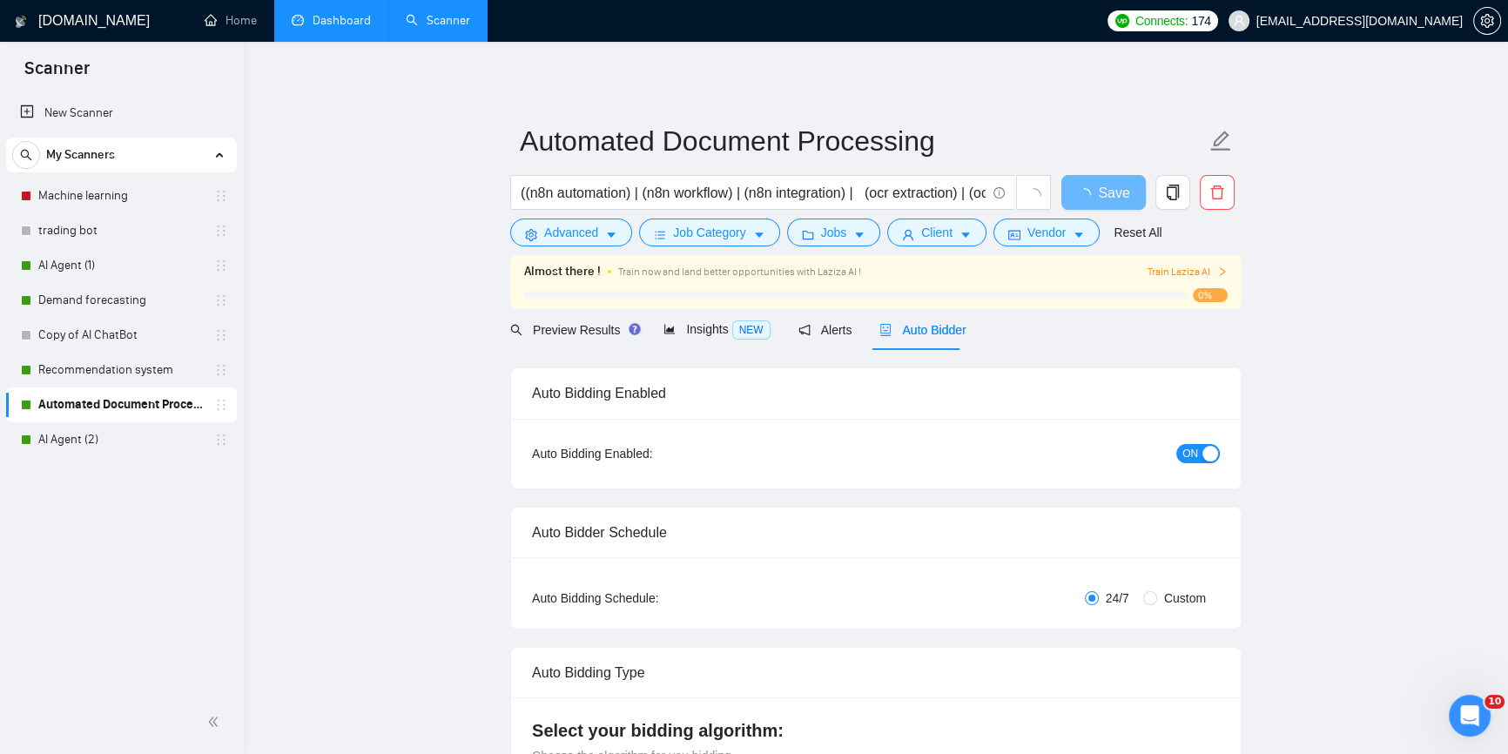
checkbox input "true"
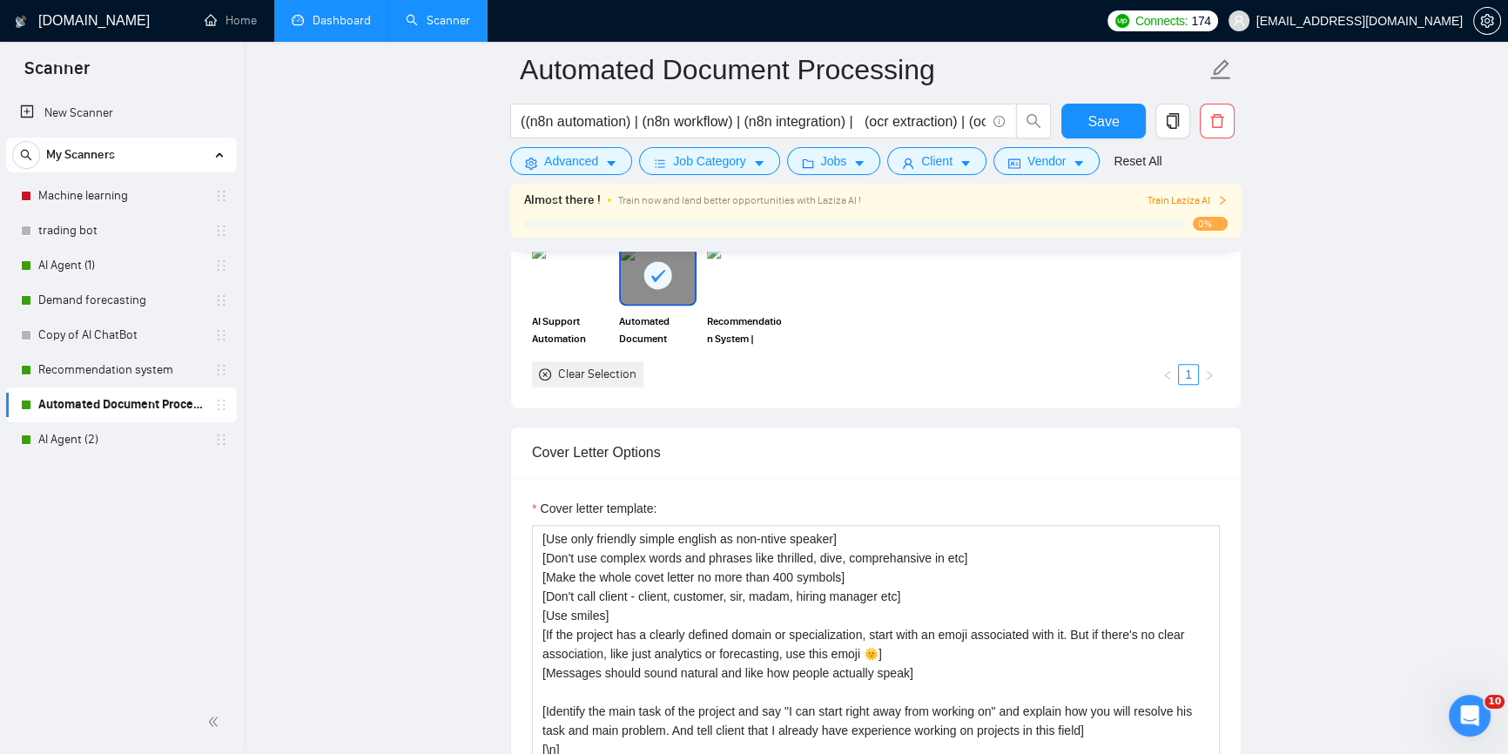
scroll to position [1978, 0]
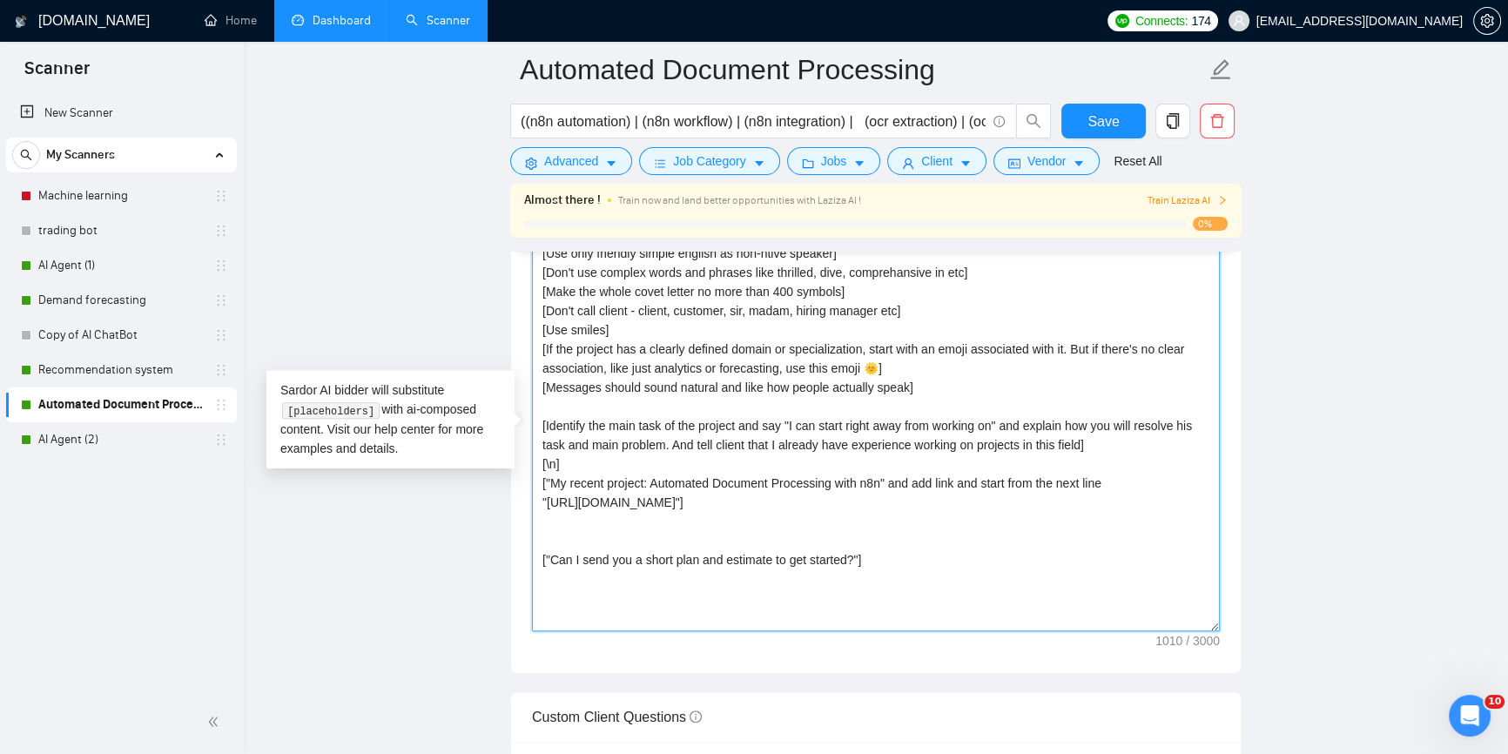
click at [870, 363] on textarea "[Use only friendly simple english as non-ntive speaker] [Don't use complex word…" at bounding box center [876, 435] width 688 height 392
paste textarea
type textarea "[Use only friendly simple english as non-ntive speaker] [Don't use complex word…"
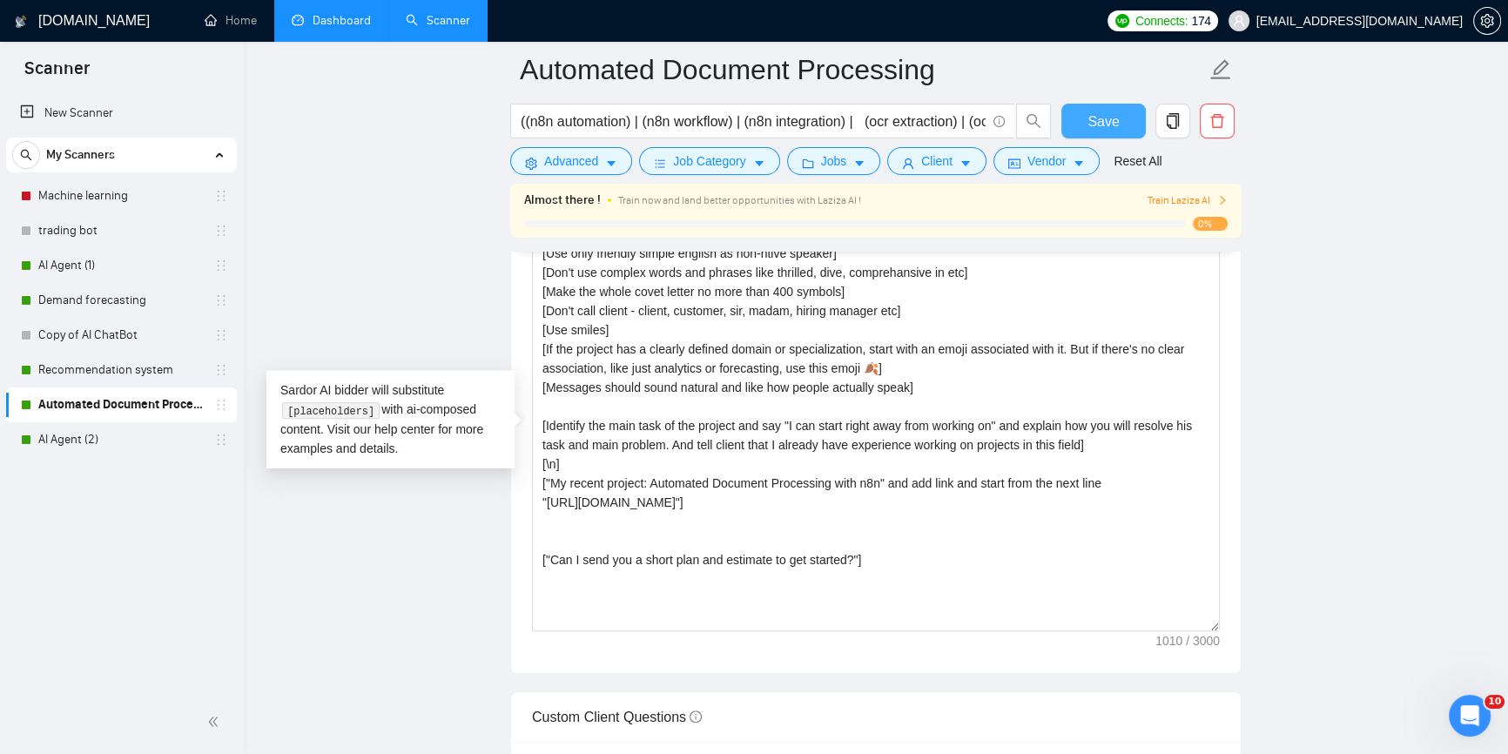
click at [1117, 124] on span "Save" at bounding box center [1102, 122] width 31 height 22
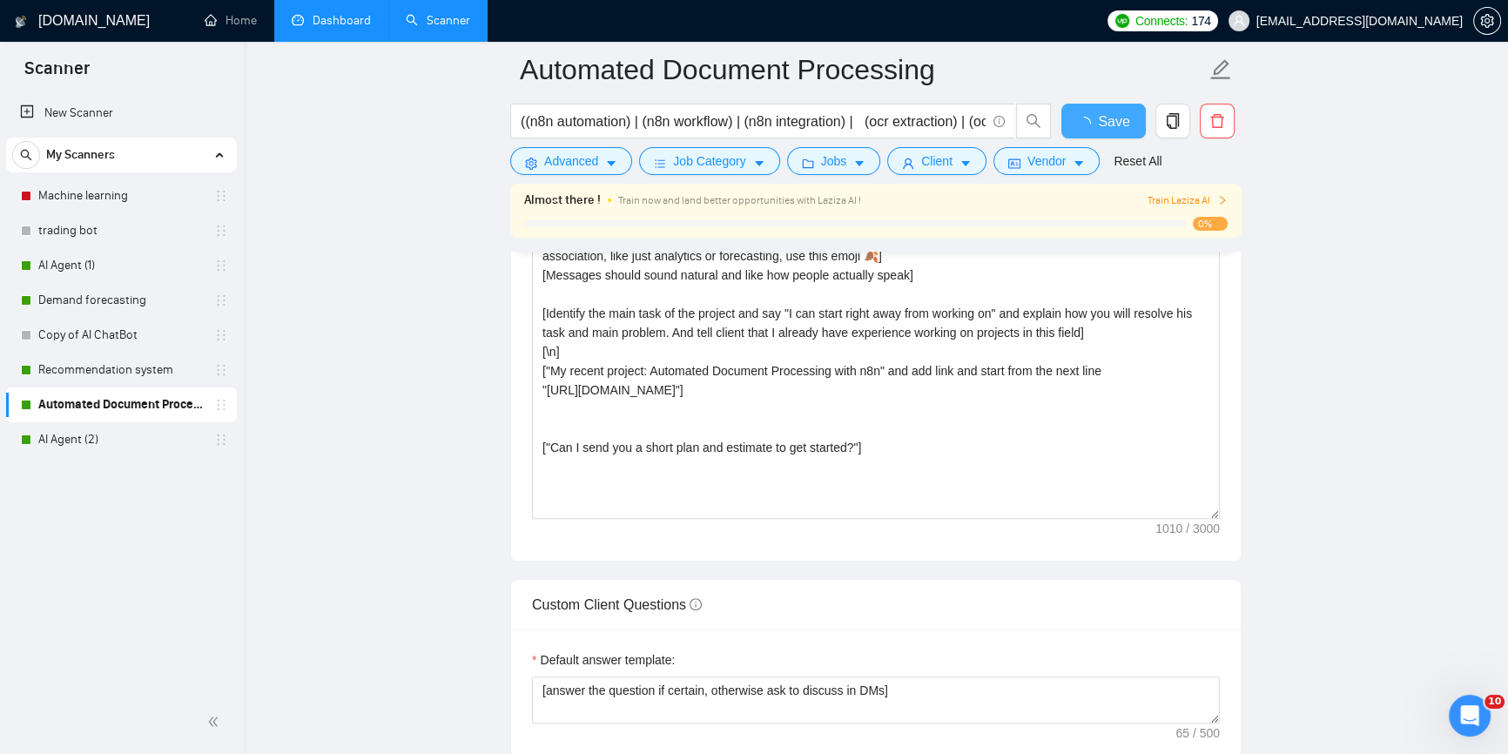
checkbox input "true"
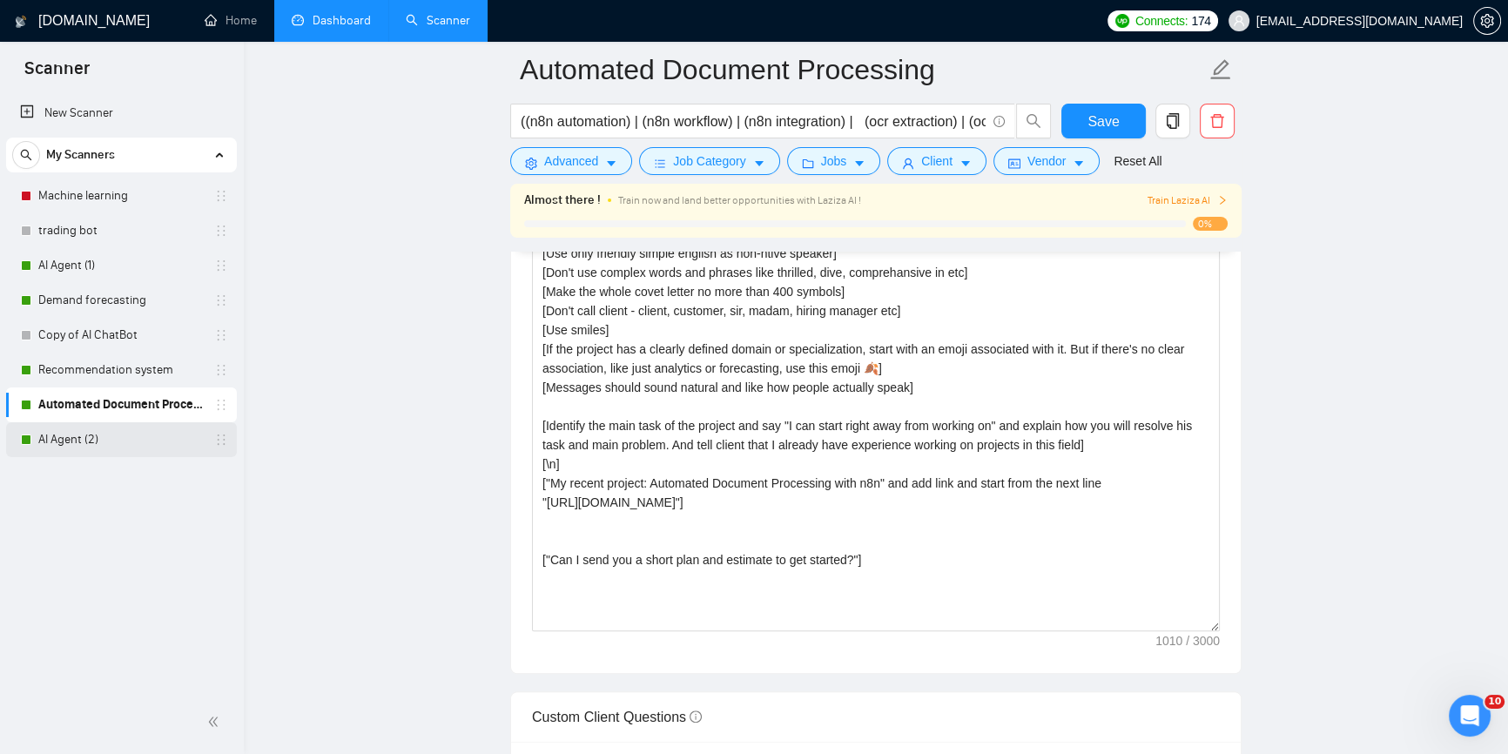
click at [85, 443] on link "AI Agent (2)" at bounding box center [120, 439] width 165 height 35
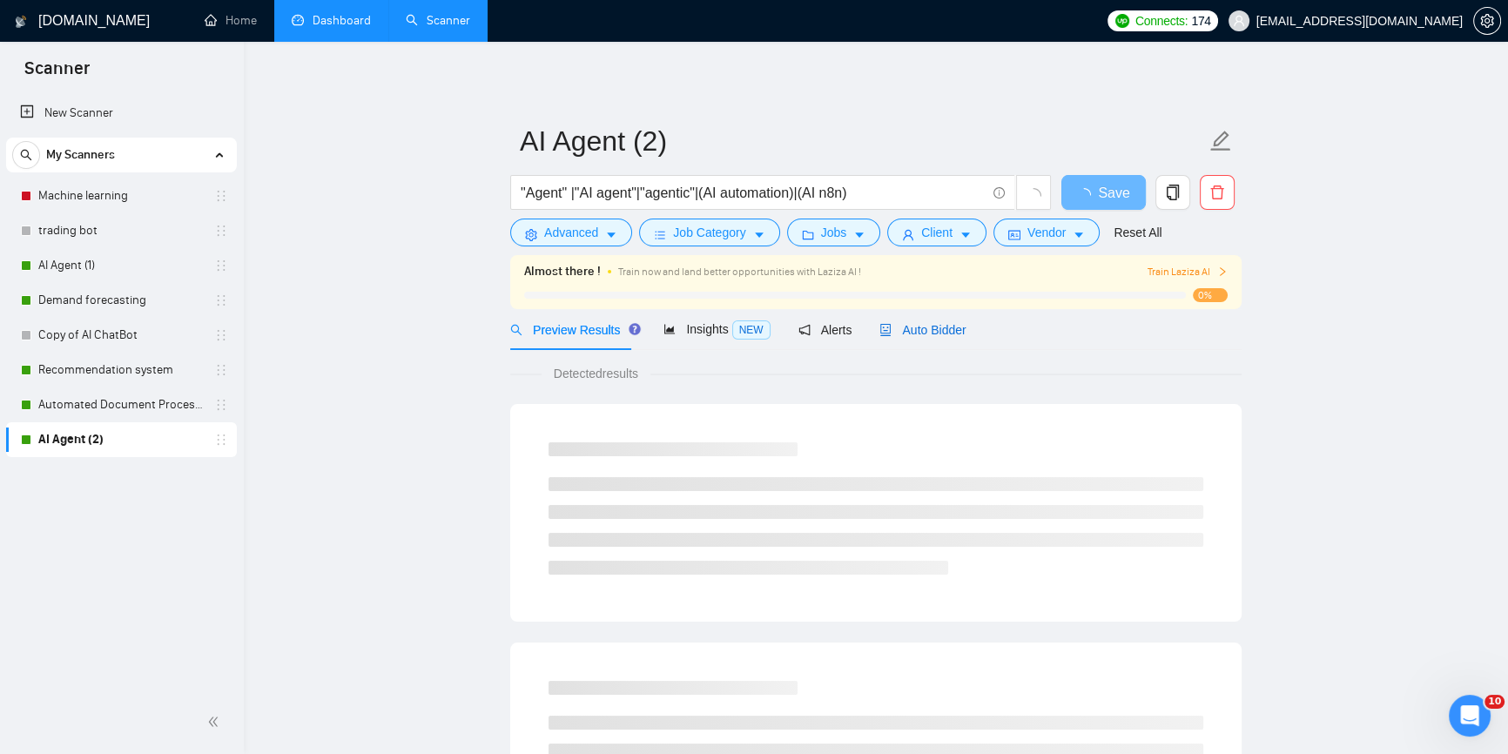
click at [905, 331] on span "Auto Bidder" at bounding box center [922, 330] width 86 height 14
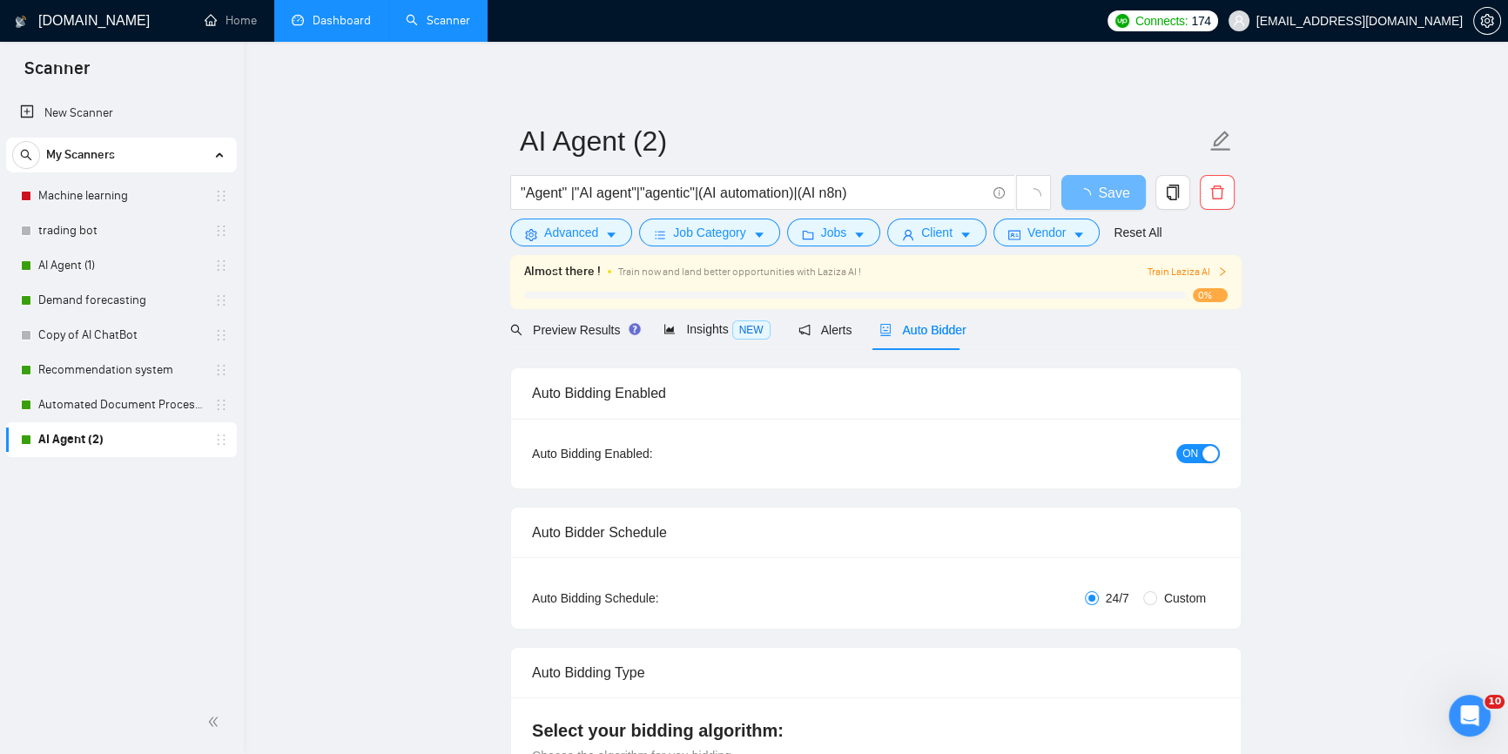
radio input "false"
radio input "true"
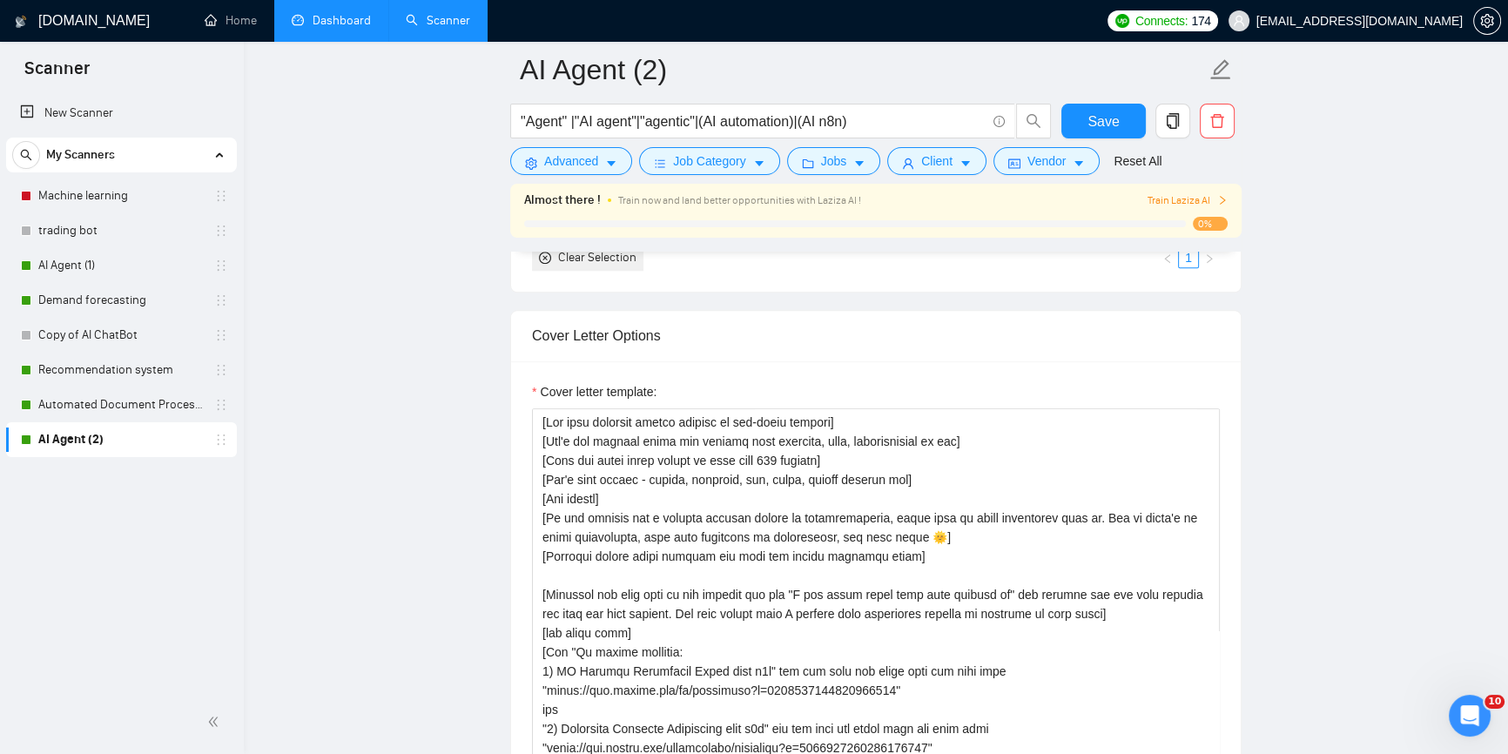
scroll to position [2295, 0]
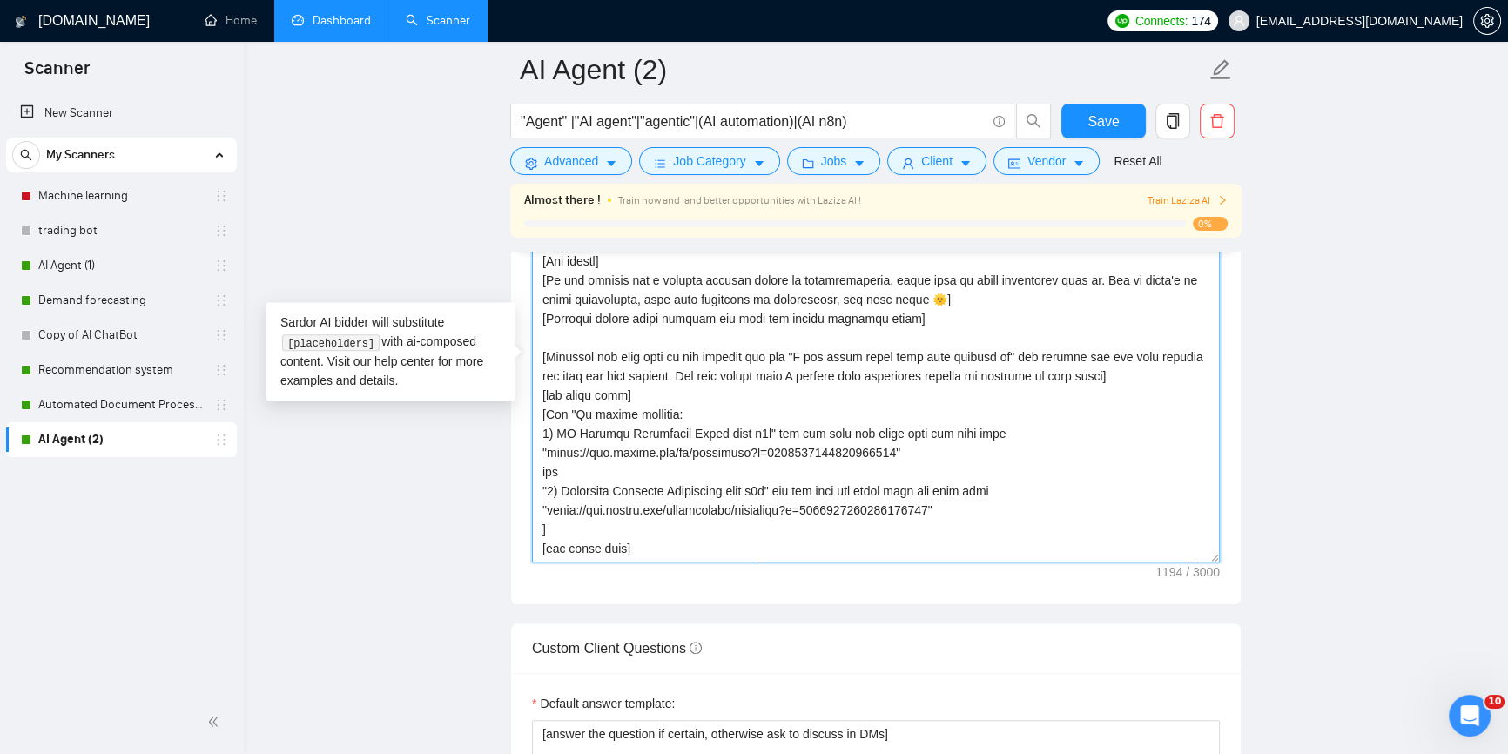
click at [870, 293] on textarea "Cover letter template:" at bounding box center [876, 367] width 688 height 392
paste textarea
type textarea "[Lor ipsu dolorsit ametco adipisc el sed-doeiu tempori] [Utl'e dol magnaal enim…"
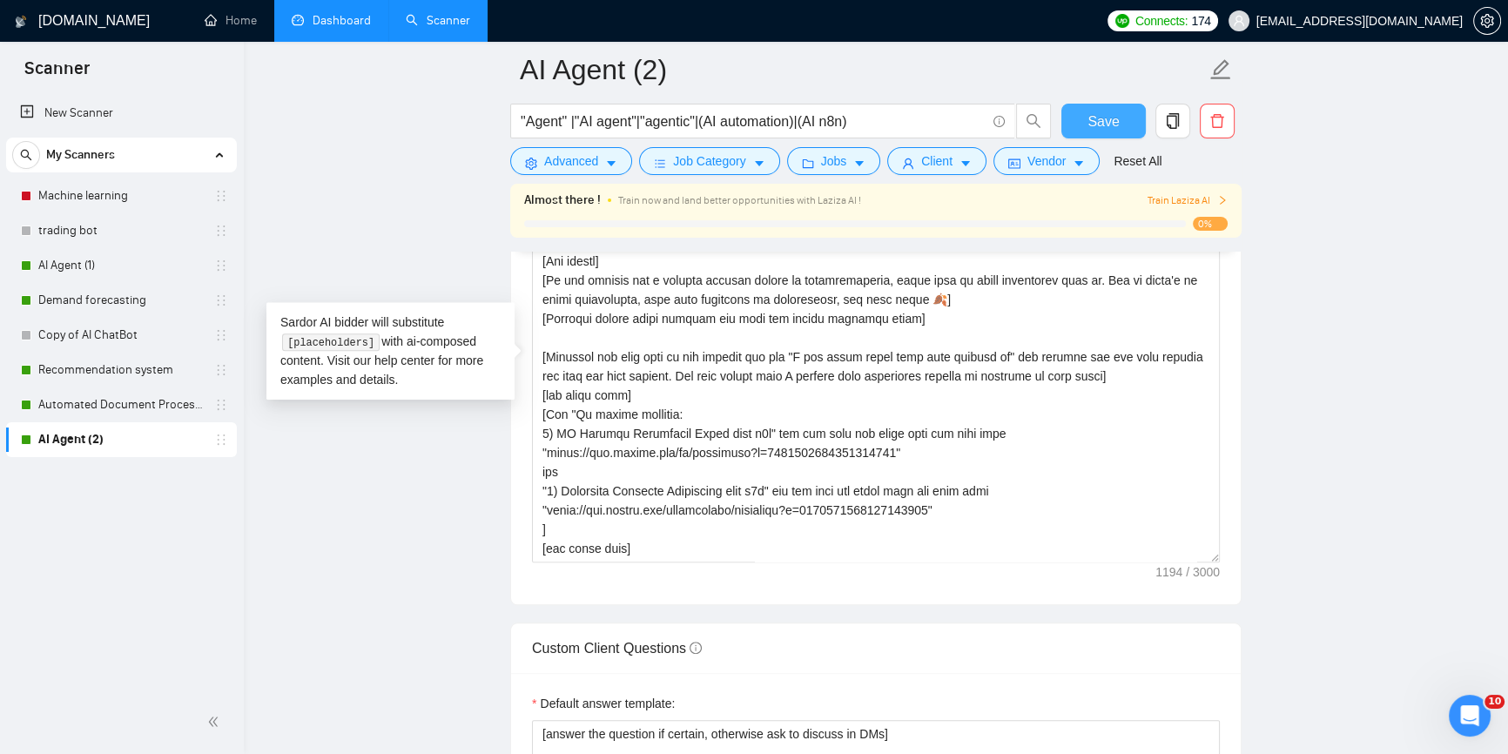
click at [1119, 111] on button "Save" at bounding box center [1103, 121] width 84 height 35
click at [1093, 117] on span "Save" at bounding box center [1102, 122] width 31 height 22
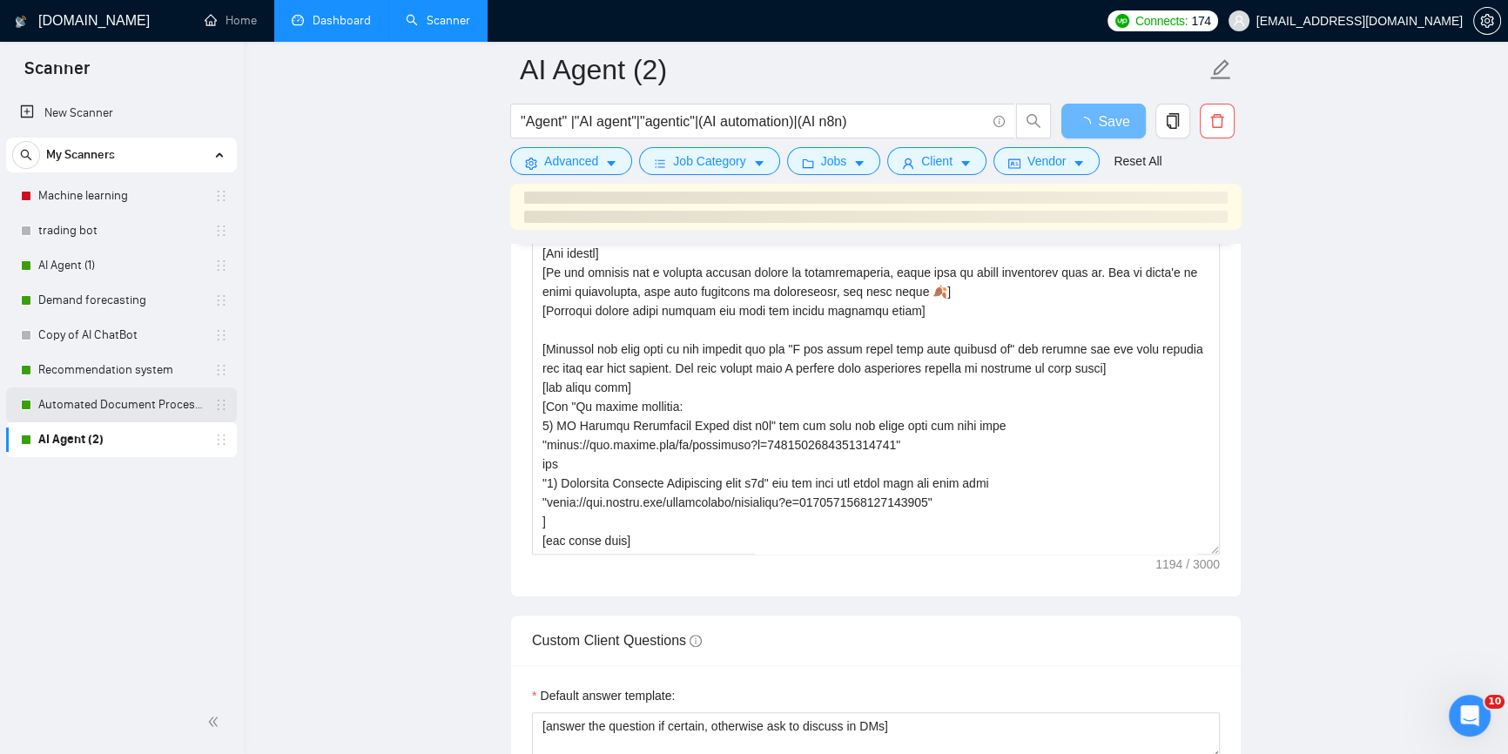
click at [86, 400] on link "Automated Document Processing" at bounding box center [120, 404] width 165 height 35
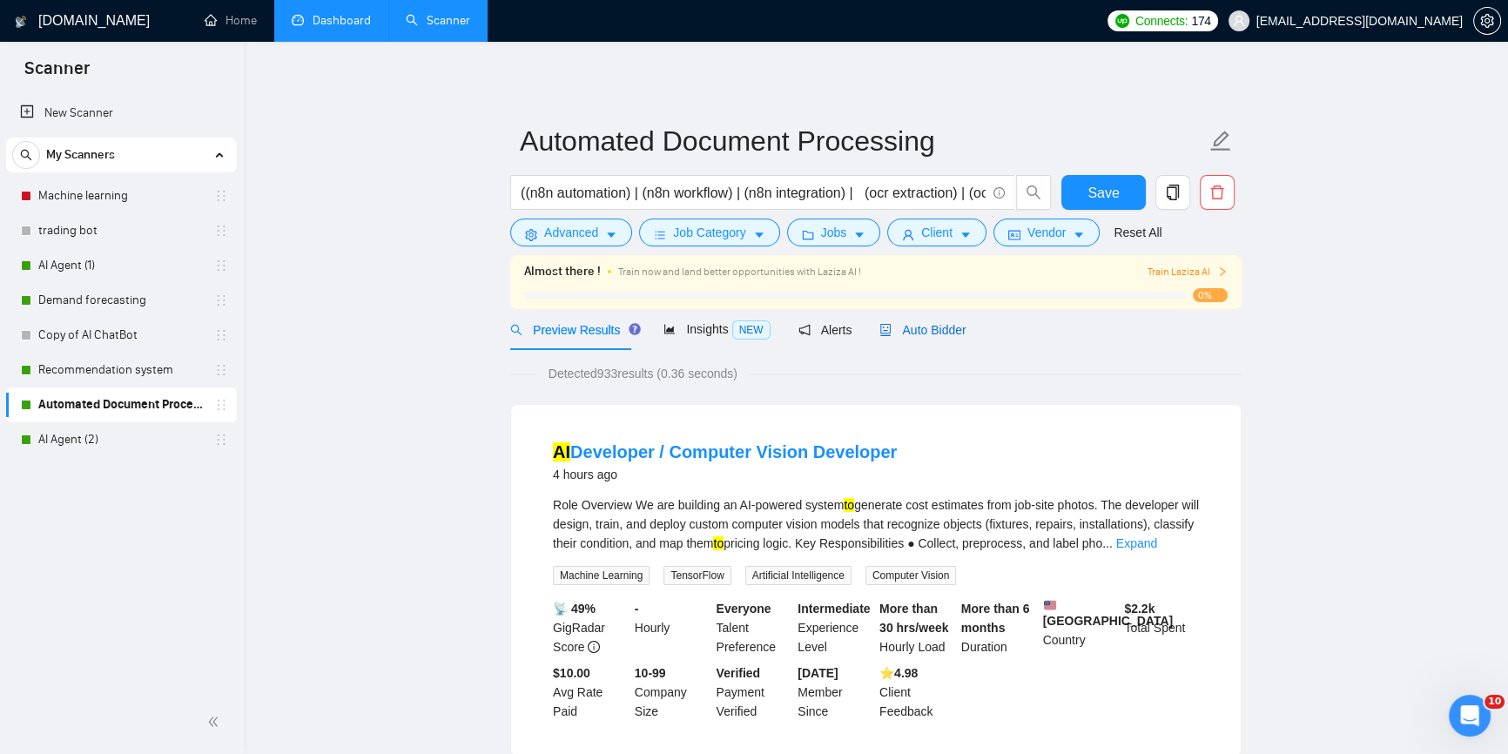
click at [912, 331] on span "Auto Bidder" at bounding box center [922, 330] width 86 height 14
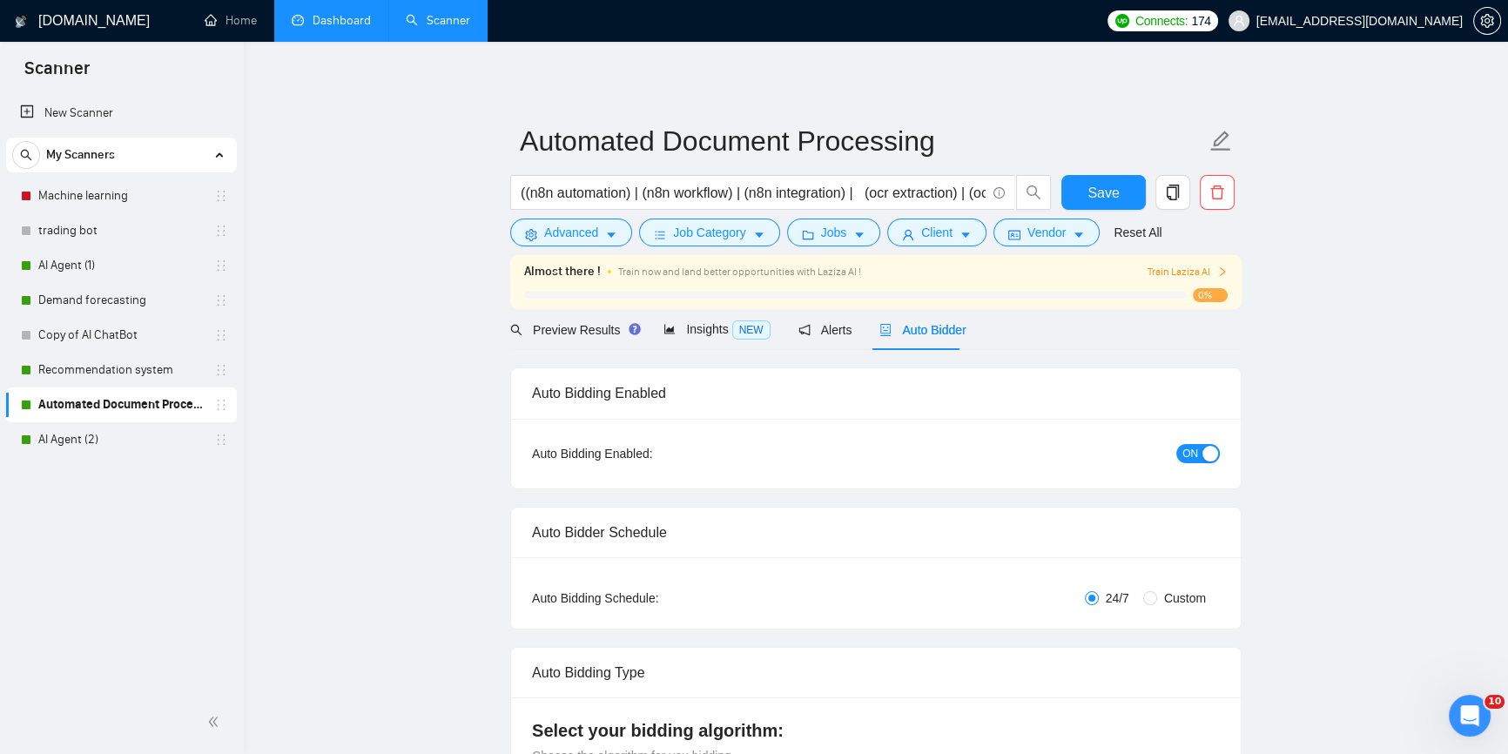
checkbox input "true"
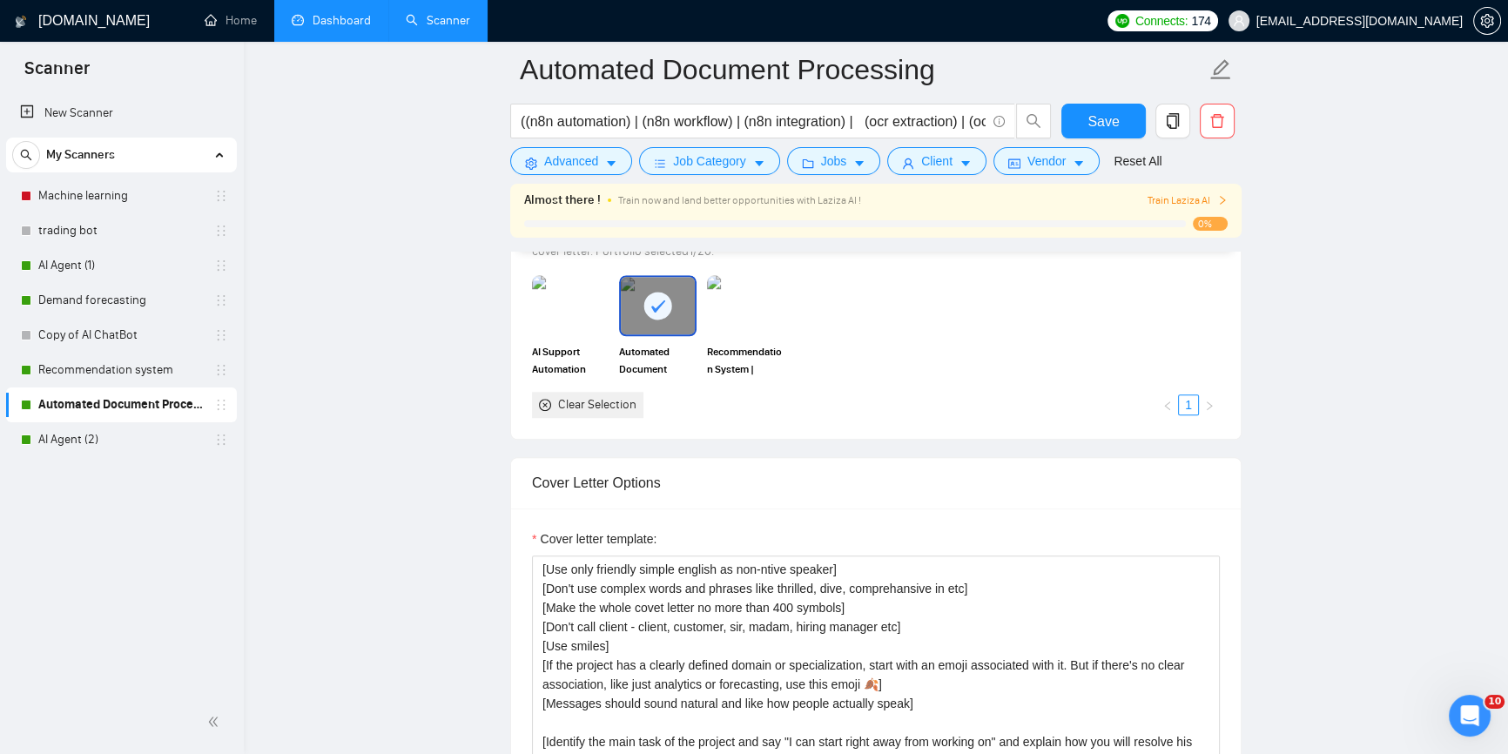
scroll to position [2057, 0]
